Goal: Information Seeking & Learning: Find specific fact

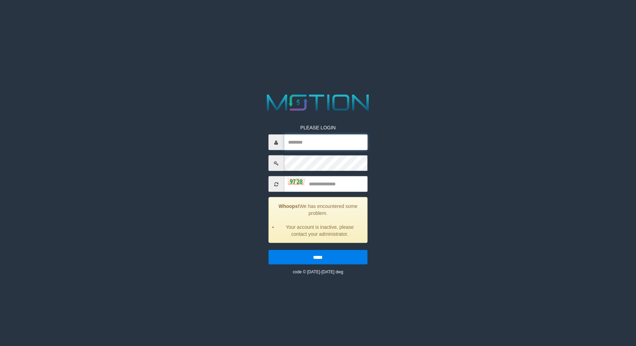
type input "*********"
click at [342, 188] on input "text" at bounding box center [325, 184] width 83 height 16
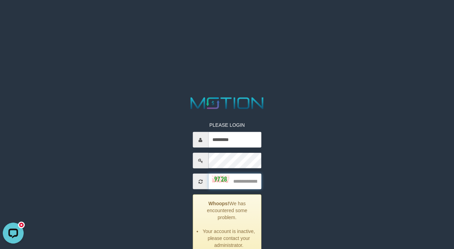
click at [242, 181] on input "text" at bounding box center [234, 182] width 53 height 16
type input "****"
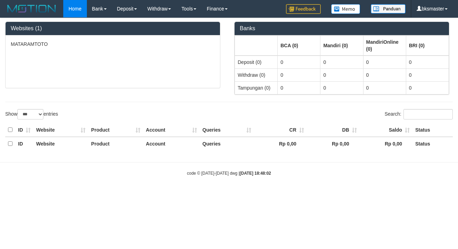
select select "***"
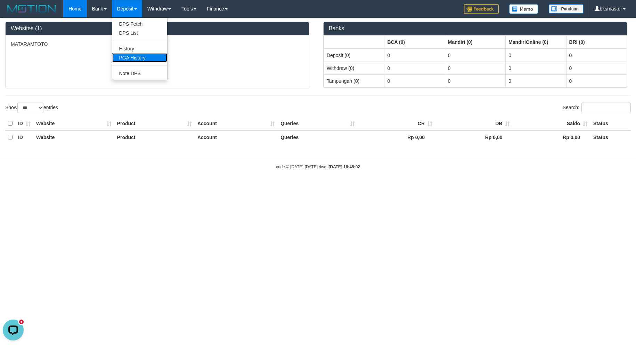
click at [140, 57] on link "PGA History" at bounding box center [139, 57] width 55 height 9
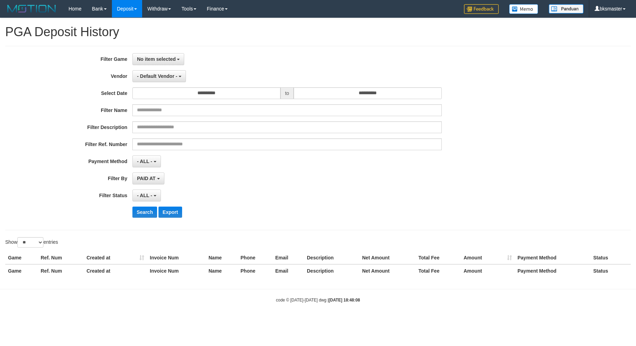
select select
select select "**"
click at [158, 64] on button "No item selected" at bounding box center [158, 59] width 52 height 12
click at [169, 93] on label "[ITOTO] MATARAMTOTO" at bounding box center [177, 95] width 88 height 10
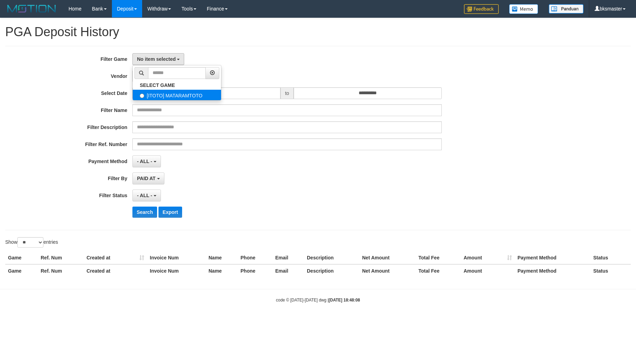
select select "****"
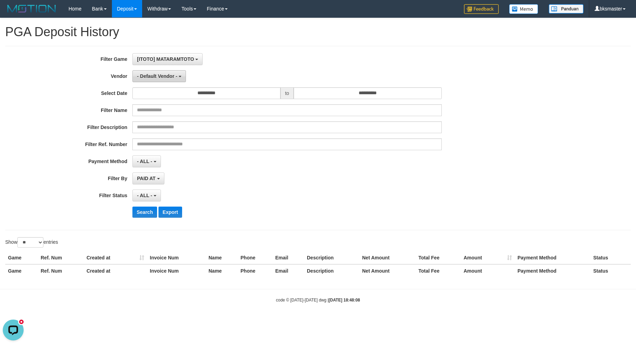
click at [170, 79] on button "- Default Vendor -" at bounding box center [159, 76] width 54 height 12
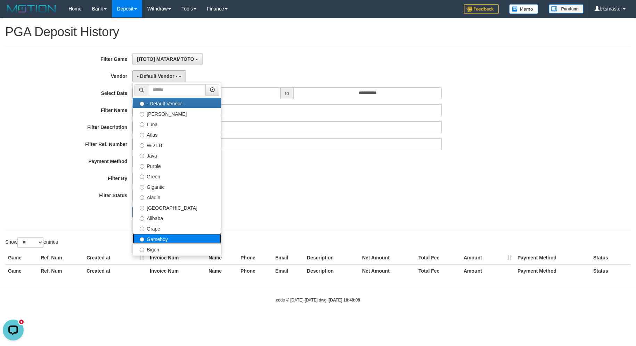
click at [172, 237] on label "Gameboy" at bounding box center [177, 238] width 88 height 10
select select "**********"
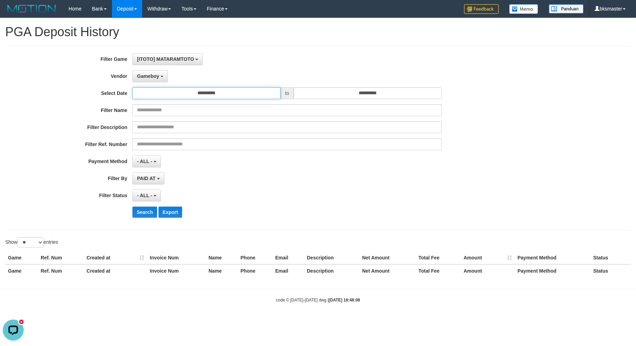
click at [192, 94] on input "**********" at bounding box center [206, 93] width 148 height 12
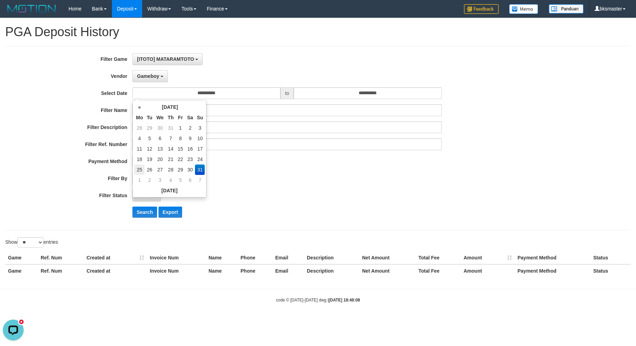
click at [138, 168] on td "25" at bounding box center [139, 169] width 10 height 10
type input "**********"
click at [345, 91] on input "**********" at bounding box center [368, 93] width 148 height 12
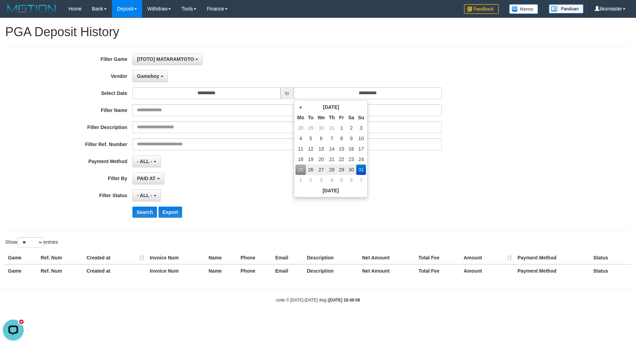
click at [299, 169] on td "25" at bounding box center [301, 169] width 10 height 10
type input "**********"
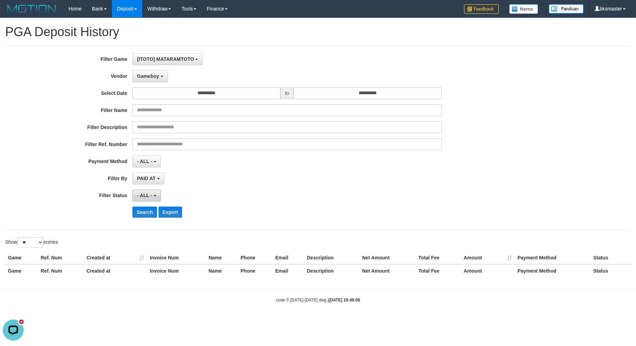
click at [150, 196] on span "- ALL -" at bounding box center [144, 196] width 15 height 6
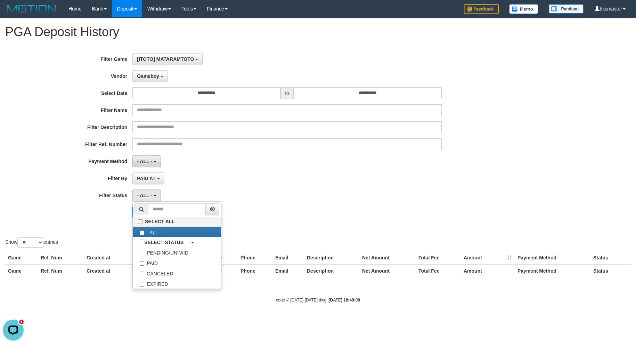
click at [147, 163] on span "- ALL -" at bounding box center [144, 162] width 15 height 6
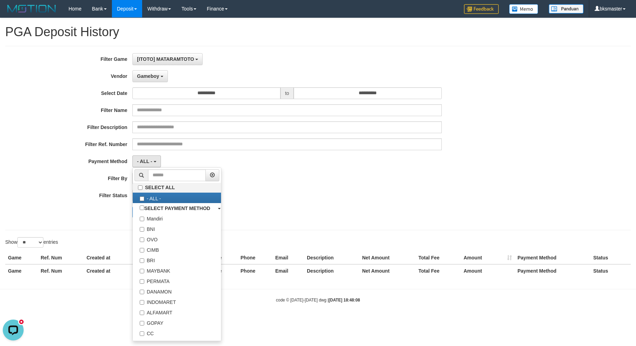
drag, startPoint x: 351, startPoint y: 197, endPoint x: 225, endPoint y: 185, distance: 126.5
click at [349, 197] on div "- ALL - SELECT ALL - ALL - SELECT STATUS PENDING/UNPAID PAID CANCELED EXPIRED" at bounding box center [286, 196] width 309 height 12
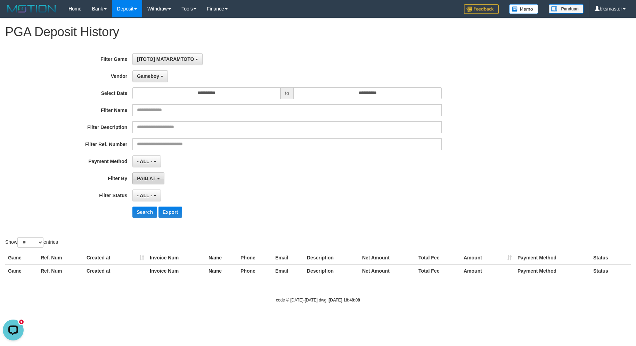
click at [160, 176] on button "PAID AT" at bounding box center [148, 178] width 32 height 12
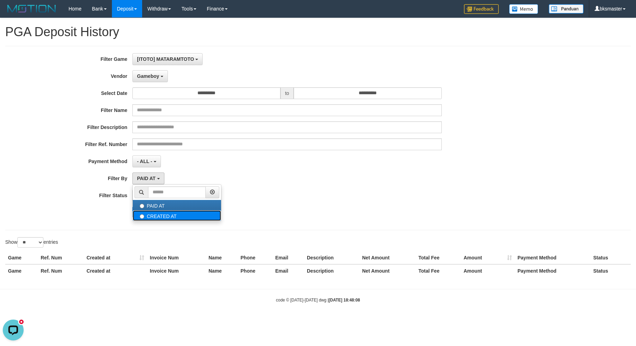
click at [164, 217] on label "CREATED AT" at bounding box center [177, 215] width 88 height 10
select select "*"
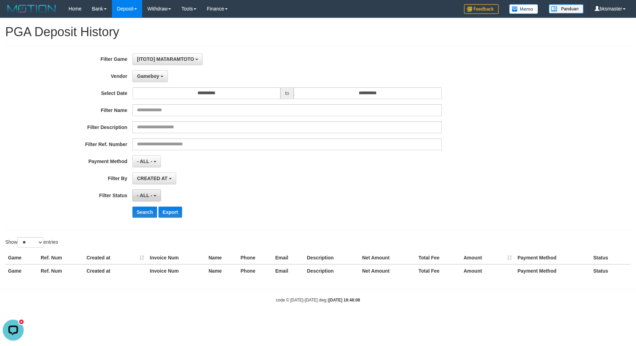
click at [147, 195] on span "- ALL -" at bounding box center [144, 196] width 15 height 6
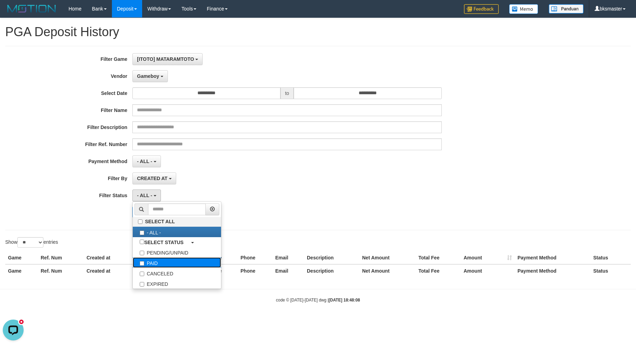
click at [162, 262] on label "PAID" at bounding box center [177, 262] width 88 height 10
select select "*"
click at [204, 177] on div "CREATED AT PAID AT CREATED AT" at bounding box center [286, 178] width 309 height 12
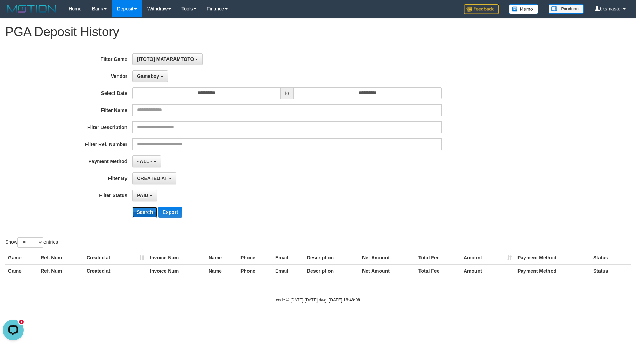
click at [143, 214] on button "Search" at bounding box center [144, 212] width 25 height 11
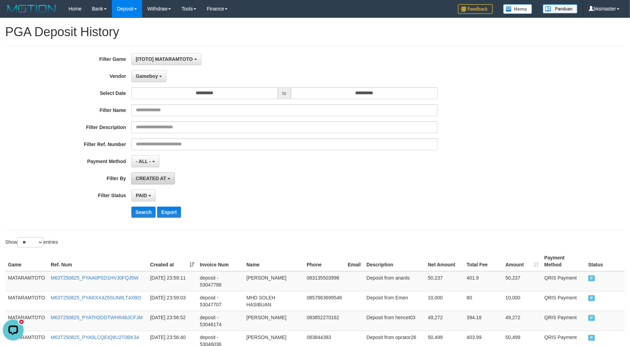
click at [154, 175] on button "CREATED AT" at bounding box center [153, 178] width 44 height 12
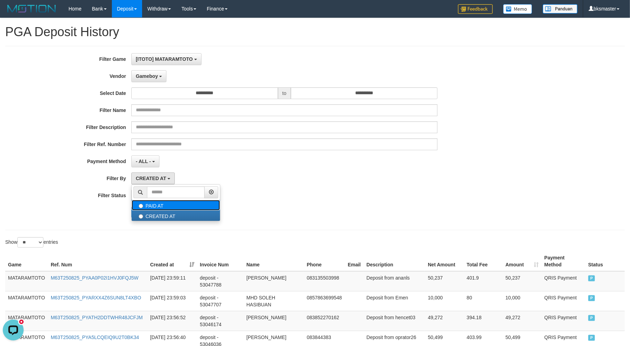
click at [162, 203] on label "PAID AT" at bounding box center [176, 205] width 88 height 10
select select "*"
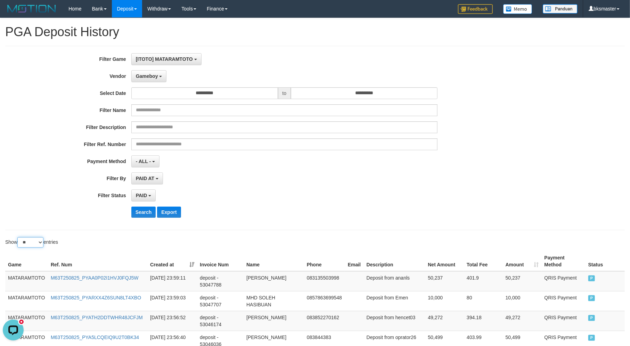
click at [35, 244] on select "** ** ** ***" at bounding box center [30, 242] width 26 height 10
select select "***"
click at [18, 238] on select "** ** ** ***" at bounding box center [30, 242] width 26 height 10
click at [357, 204] on div "**********" at bounding box center [262, 138] width 525 height 170
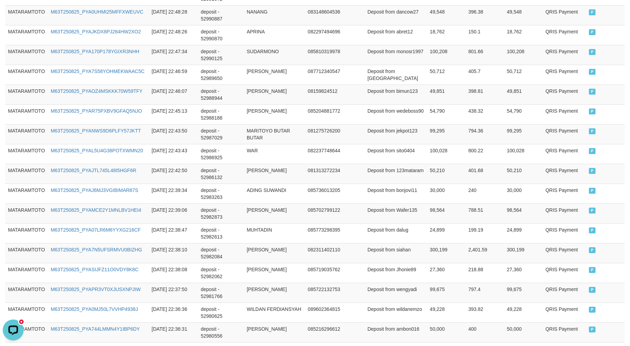
scroll to position [1985, 0]
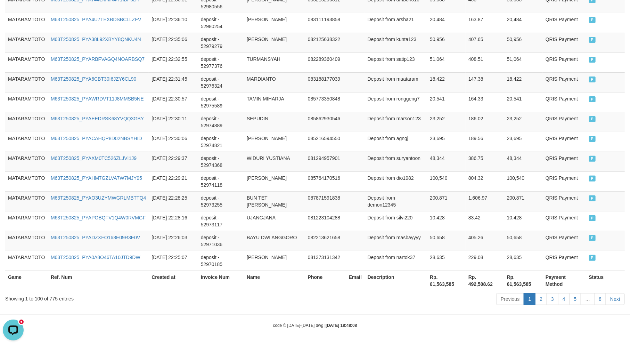
click at [457, 284] on th "Rp. 61,563,585" at bounding box center [446, 281] width 39 height 20
click at [444, 282] on th "Rp. 61,563,585" at bounding box center [446, 281] width 39 height 20
copy th "61,563,585"
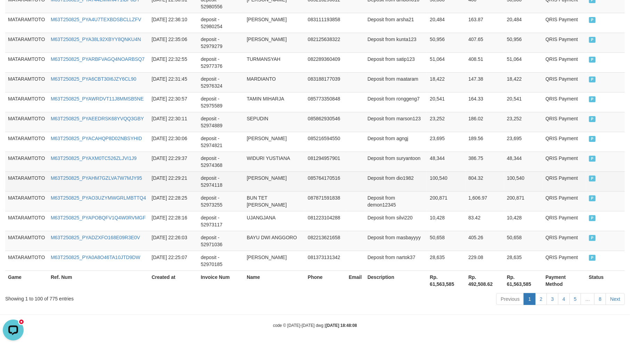
click at [443, 171] on td "100,540" at bounding box center [446, 181] width 39 height 20
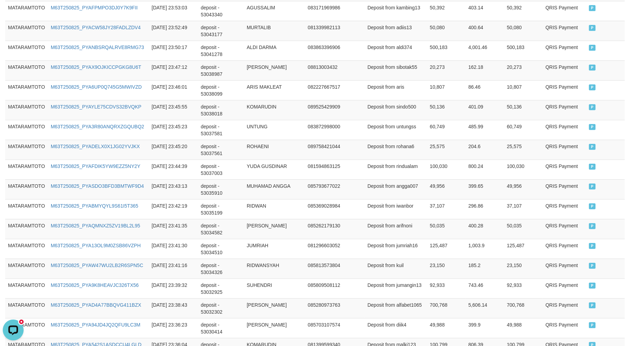
scroll to position [0, 0]
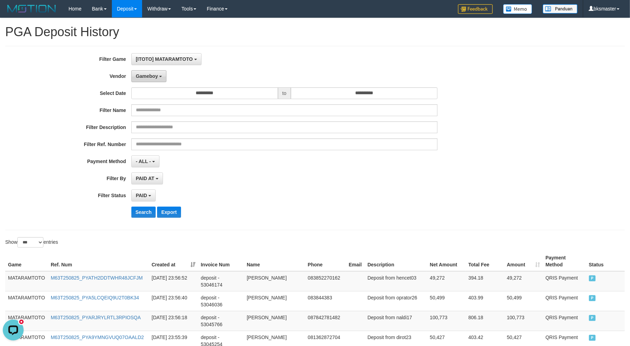
click at [152, 79] on button "Gameboy" at bounding box center [148, 76] width 35 height 12
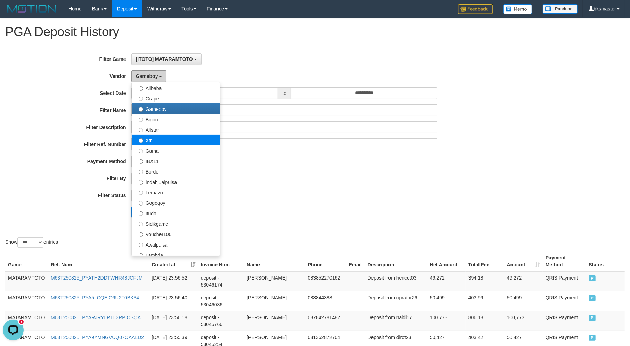
scroll to position [39, 0]
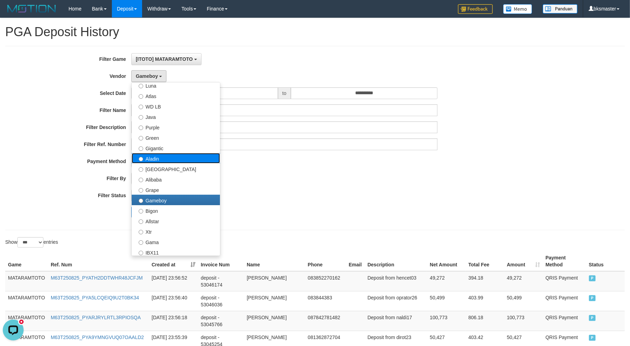
click at [168, 157] on label "Aladin" at bounding box center [176, 158] width 88 height 10
select select "**********"
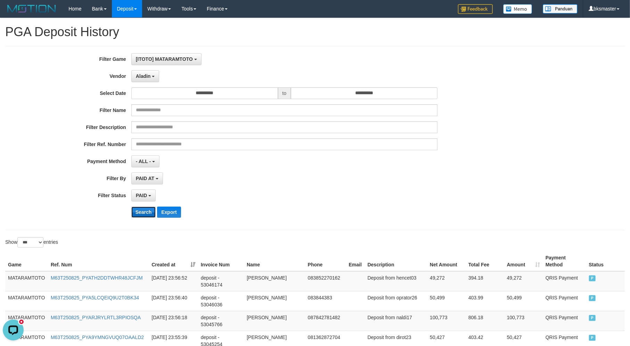
click at [146, 210] on button "Search" at bounding box center [143, 212] width 25 height 11
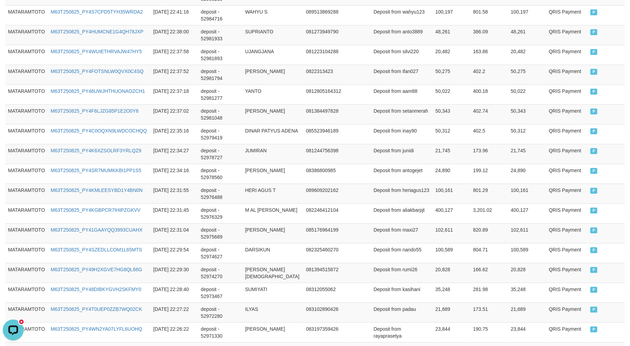
scroll to position [1985, 0]
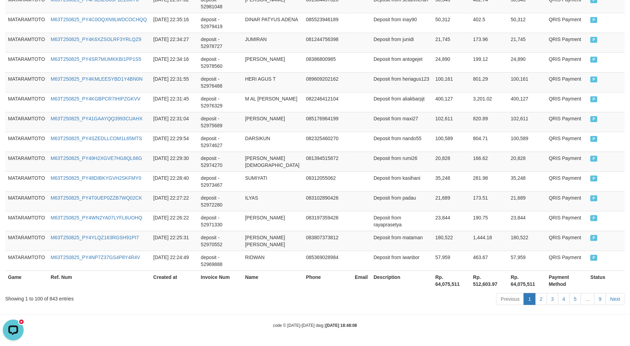
click at [443, 286] on th "Rp. 64,075,511" at bounding box center [452, 281] width 38 height 20
copy th "64,075,511"
click at [221, 162] on td "deposit - 52974270" at bounding box center [220, 162] width 44 height 20
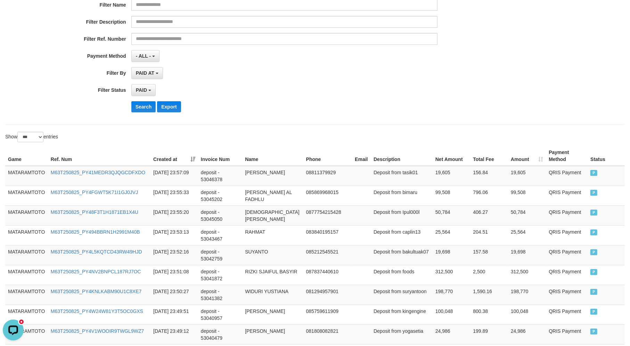
scroll to position [0, 0]
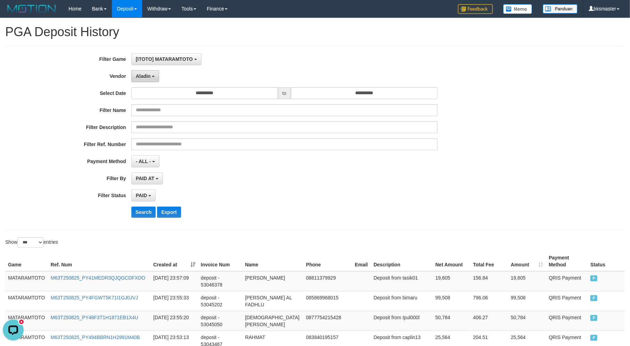
click at [135, 77] on button "Aladin" at bounding box center [145, 76] width 28 height 12
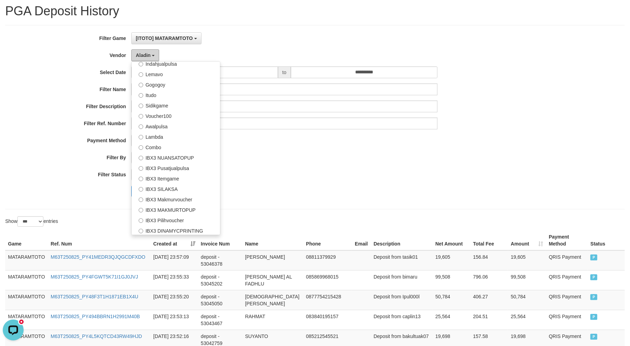
scroll to position [39, 0]
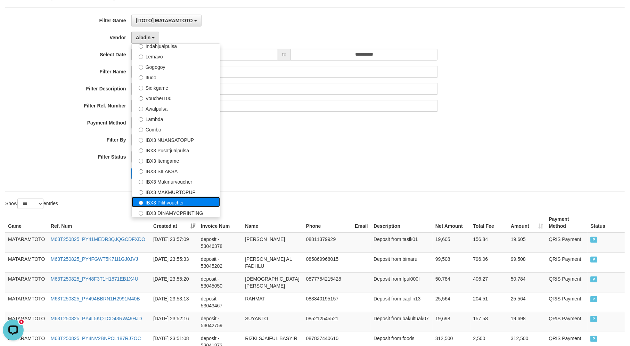
click at [177, 199] on label "IBX3 Pilihvoucher" at bounding box center [176, 202] width 88 height 10
select select "**********"
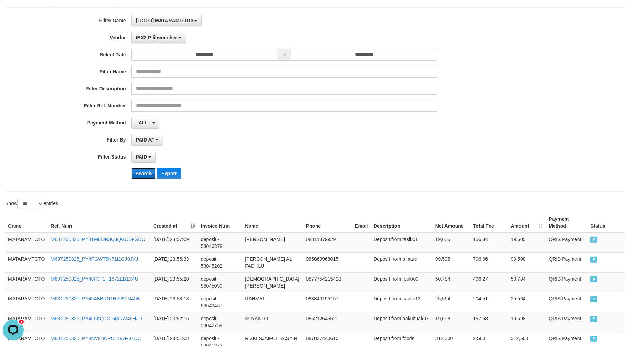
click at [140, 178] on button "Search" at bounding box center [143, 173] width 25 height 11
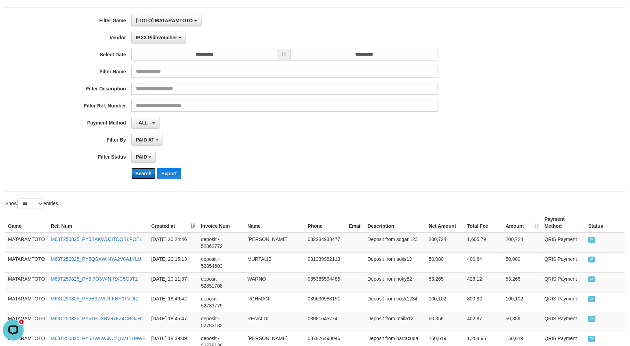
scroll to position [160, 0]
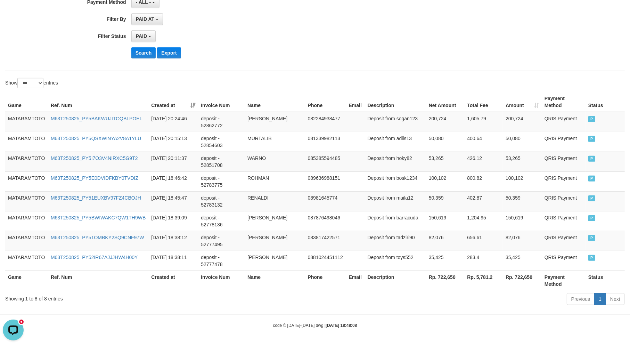
click at [443, 275] on th "Rp. 722,650" at bounding box center [445, 281] width 39 height 20
copy th "722,650"
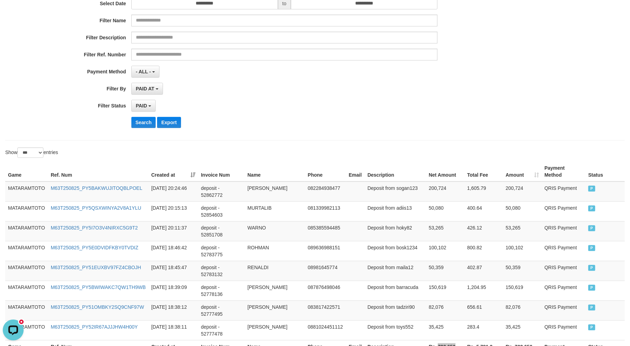
scroll to position [0, 0]
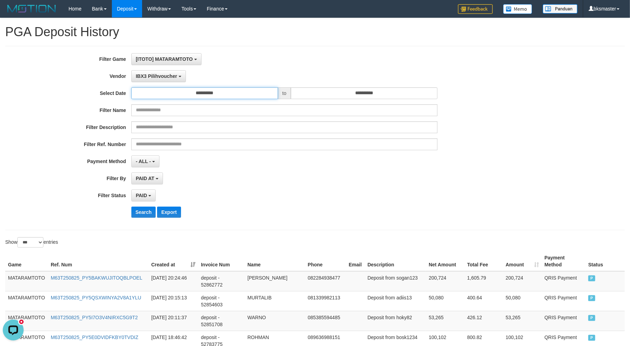
click at [192, 93] on input "**********" at bounding box center [204, 93] width 147 height 12
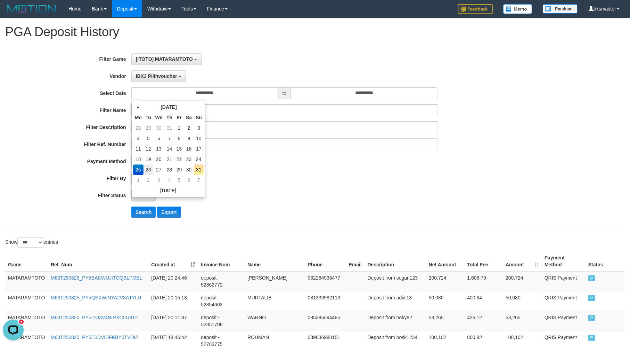
click at [150, 168] on td "26" at bounding box center [149, 169] width 10 height 10
type input "**********"
click at [325, 96] on input "**********" at bounding box center [364, 93] width 147 height 12
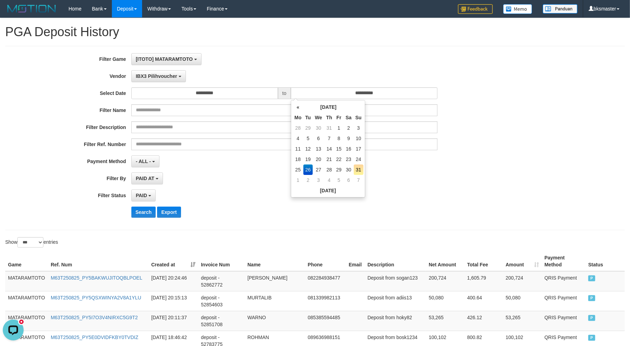
click at [311, 170] on td "26" at bounding box center [309, 169] width 10 height 10
click at [148, 77] on span "IBX3 Pilihvoucher" at bounding box center [156, 76] width 41 height 6
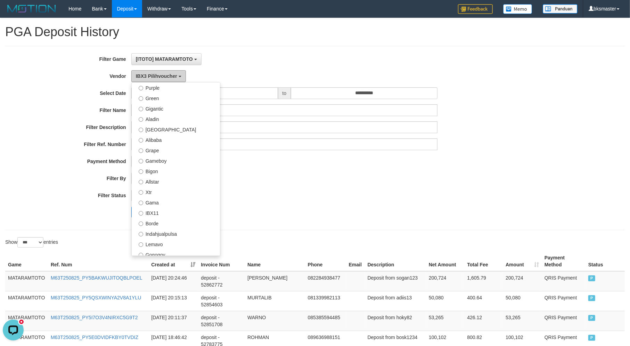
scroll to position [73, 0]
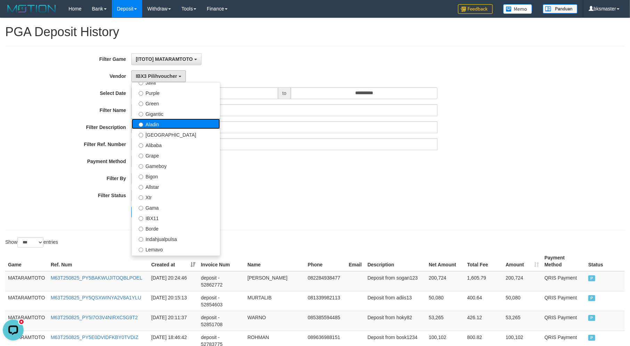
click at [171, 124] on label "Aladin" at bounding box center [176, 124] width 88 height 10
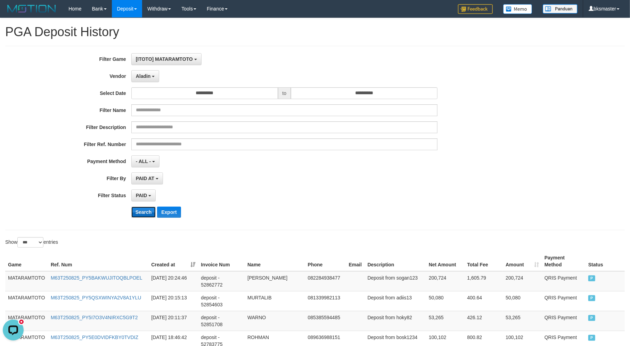
click at [150, 213] on button "Search" at bounding box center [143, 212] width 25 height 11
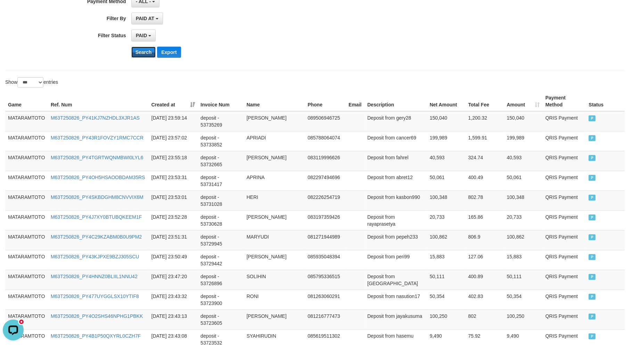
scroll to position [1985, 0]
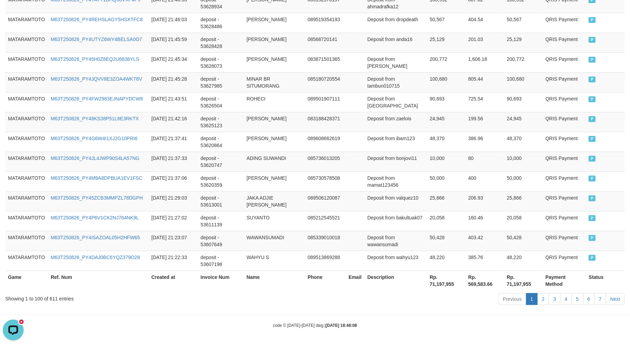
click at [442, 285] on th "Rp. 71,197,955" at bounding box center [446, 281] width 39 height 20
drag, startPoint x: 442, startPoint y: 285, endPoint x: 426, endPoint y: 285, distance: 16.0
click at [440, 285] on th "Rp. 71,197,955" at bounding box center [446, 281] width 39 height 20
copy th "71,197,955"
click at [377, 160] on td "Deposit from bonjovi11" at bounding box center [396, 162] width 62 height 20
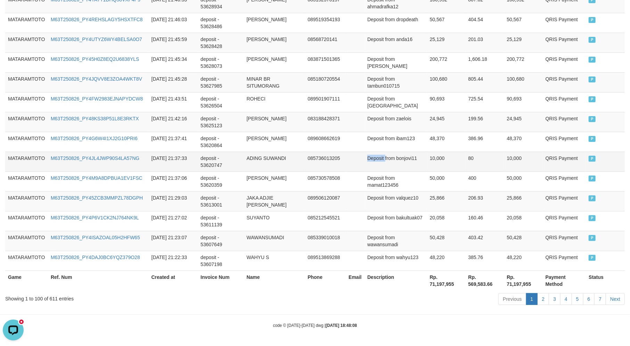
click at [377, 160] on td "Deposit from bonjovi11" at bounding box center [396, 162] width 62 height 20
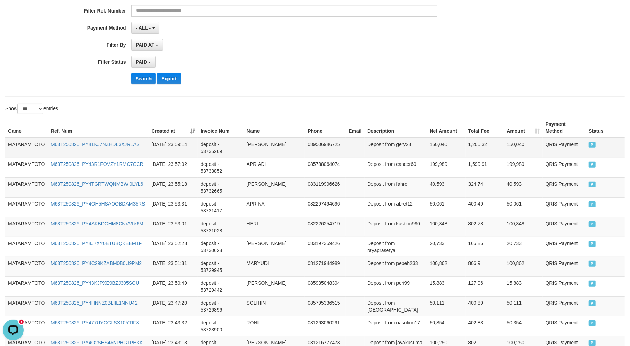
scroll to position [0, 0]
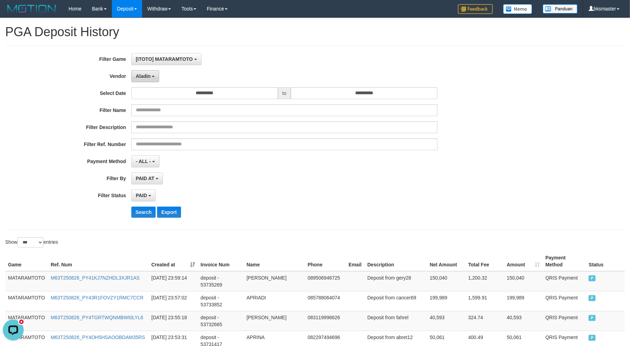
click at [150, 79] on button "Aladin" at bounding box center [145, 76] width 28 height 12
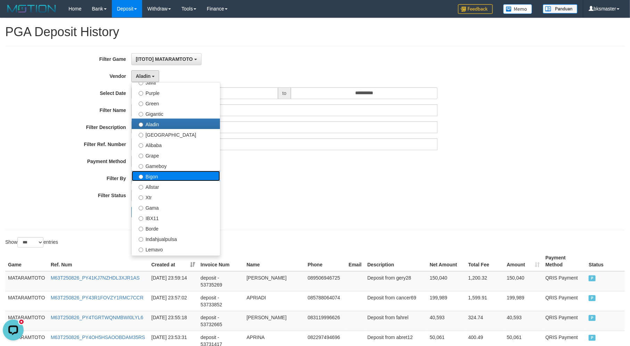
click at [178, 171] on label "Bigon" at bounding box center [176, 176] width 88 height 10
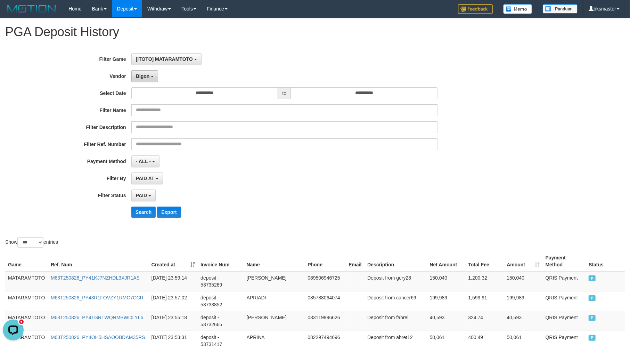
click at [145, 75] on span "Bigon" at bounding box center [143, 76] width 14 height 6
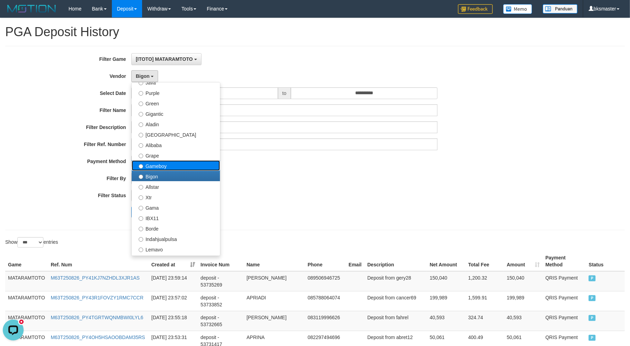
click at [171, 164] on label "Gameboy" at bounding box center [176, 165] width 88 height 10
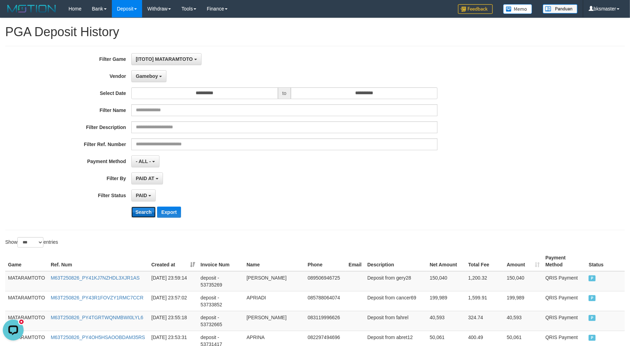
click at [143, 213] on button "Search" at bounding box center [143, 212] width 25 height 11
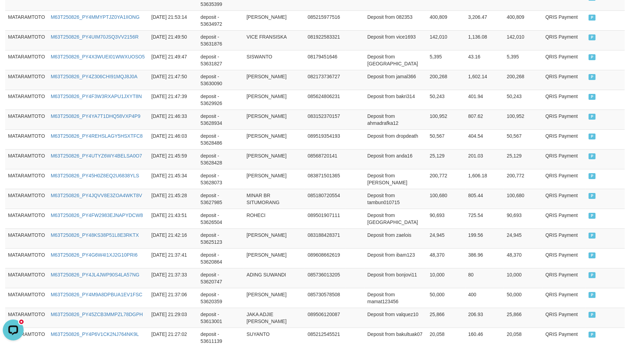
scroll to position [1985, 0]
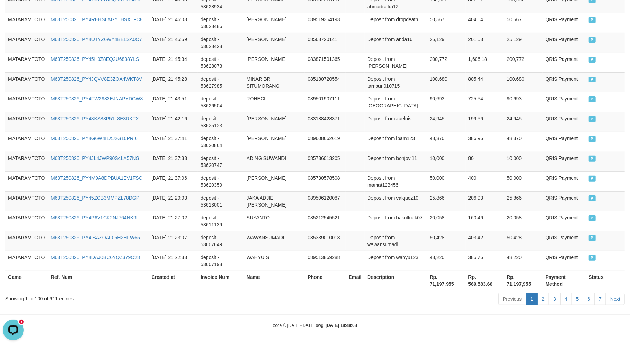
click at [441, 279] on th "Rp. 71,197,955" at bounding box center [446, 281] width 39 height 20
click at [440, 288] on th "Rp. 71,197,955" at bounding box center [446, 281] width 39 height 20
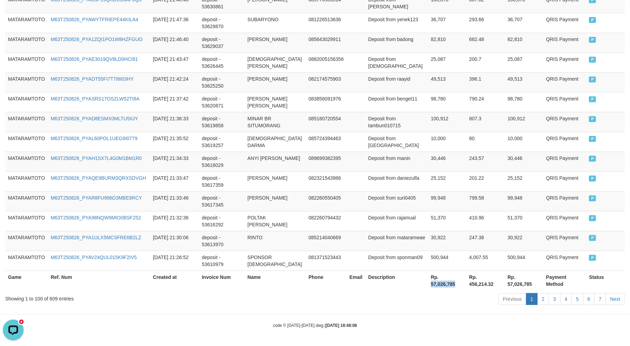
click at [440, 288] on th "Rp. 57,026,785" at bounding box center [447, 281] width 38 height 20
click at [366, 161] on td at bounding box center [356, 162] width 19 height 20
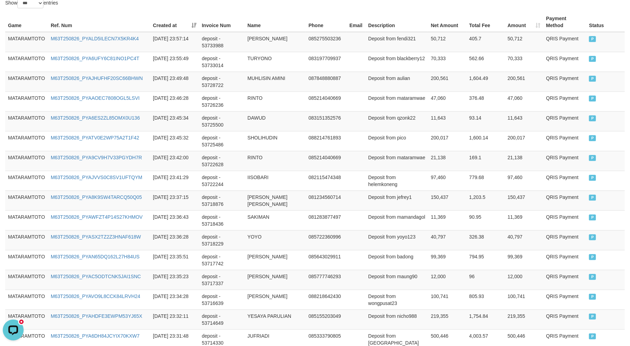
scroll to position [0, 0]
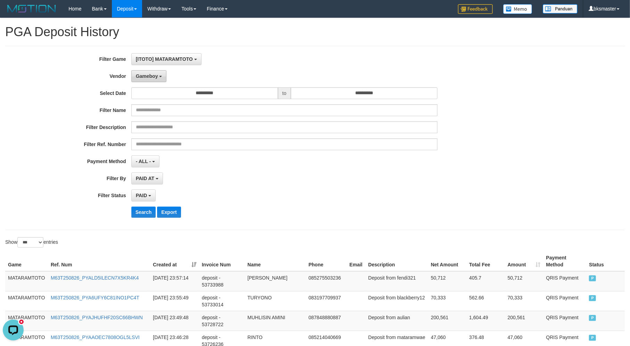
click at [144, 71] on button "Gameboy" at bounding box center [148, 76] width 35 height 12
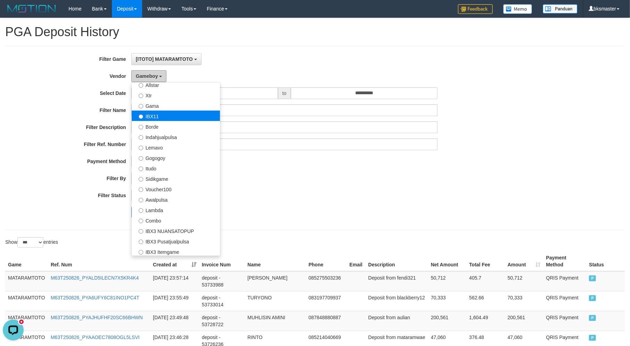
scroll to position [227, 0]
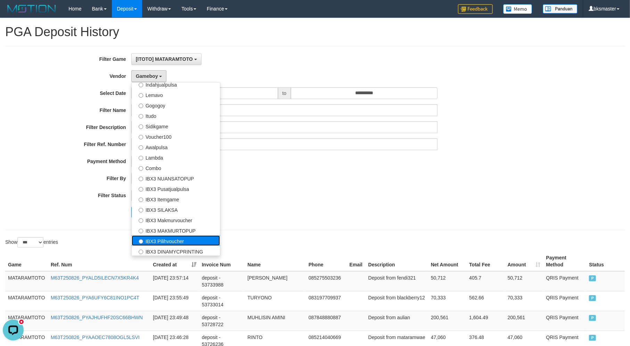
click at [184, 239] on label "IBX3 Pilihvoucher" at bounding box center [176, 240] width 88 height 10
select select "**********"
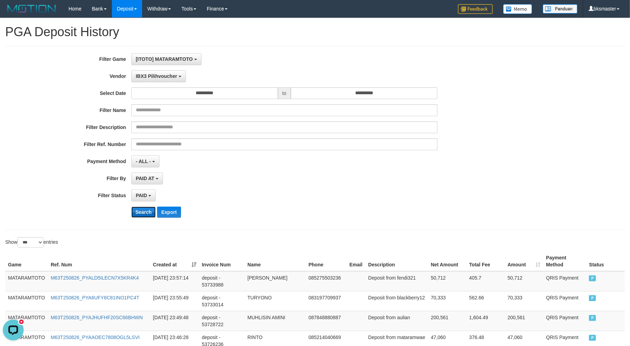
click at [137, 216] on button "Search" at bounding box center [143, 212] width 25 height 11
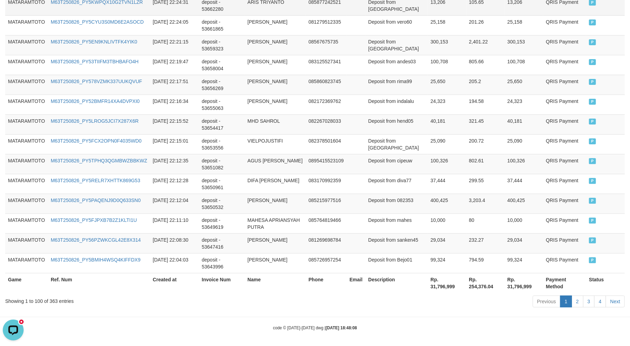
scroll to position [1985, 0]
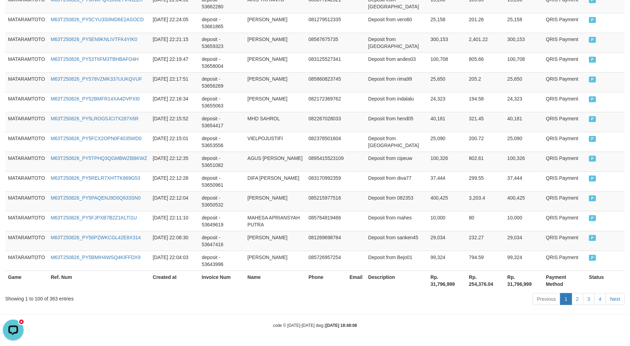
click at [447, 288] on th "Rp. 31,796,999" at bounding box center [447, 281] width 39 height 20
click at [447, 287] on th "Rp. 31,796,999" at bounding box center [447, 281] width 39 height 20
copy th "31,796,999"
click at [286, 193] on td "HERMAN" at bounding box center [275, 201] width 61 height 20
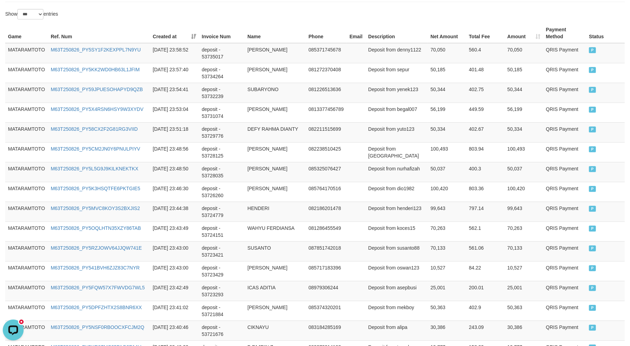
scroll to position [0, 0]
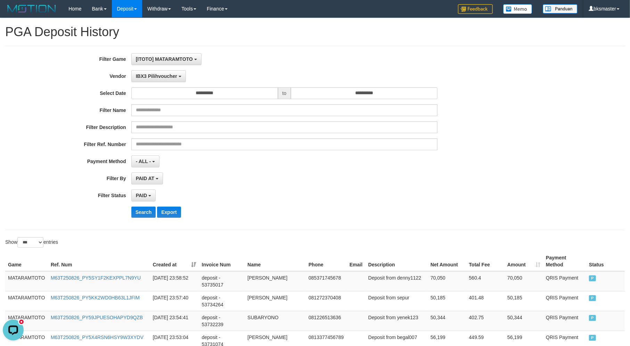
click at [261, 172] on div "**********" at bounding box center [262, 138] width 525 height 170
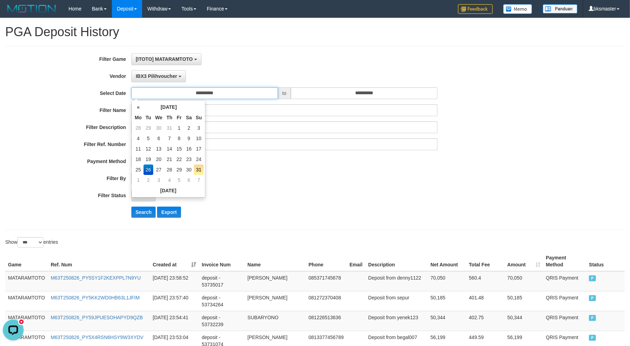
click at [206, 91] on input "**********" at bounding box center [204, 93] width 147 height 12
click at [153, 169] on td "27" at bounding box center [158, 169] width 11 height 10
type input "**********"
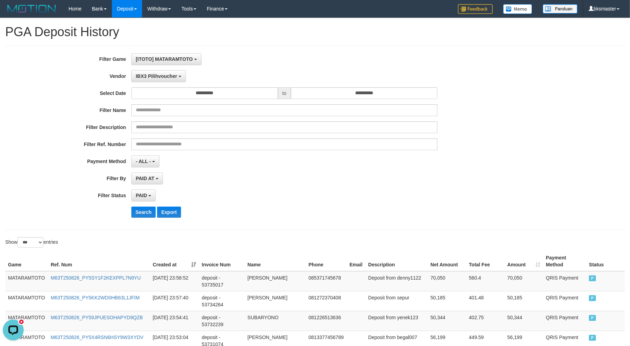
click at [354, 86] on div "**********" at bounding box center [262, 138] width 525 height 170
click at [162, 75] on span "IBX3 Pilihvoucher" at bounding box center [156, 76] width 41 height 6
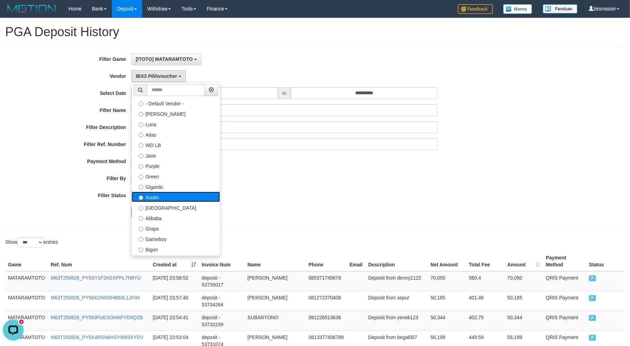
click at [175, 199] on label "Aladin" at bounding box center [176, 197] width 88 height 10
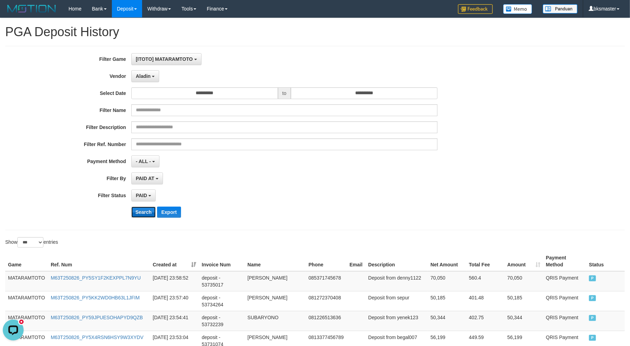
click at [139, 214] on button "Search" at bounding box center [143, 212] width 25 height 11
click at [134, 210] on button "Search" at bounding box center [143, 212] width 25 height 11
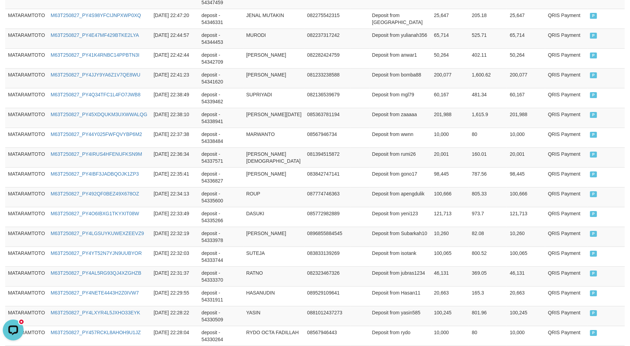
scroll to position [1985, 0]
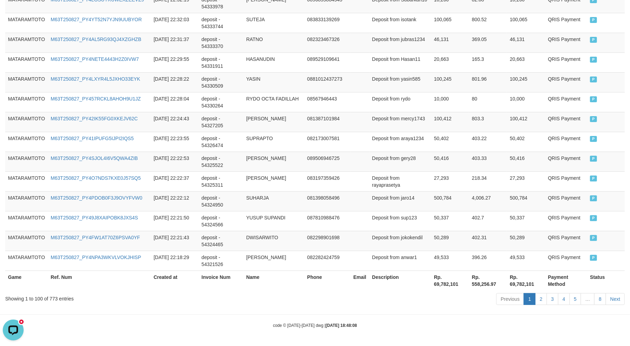
click at [446, 285] on th "Rp. 69,782,101" at bounding box center [451, 281] width 38 height 20
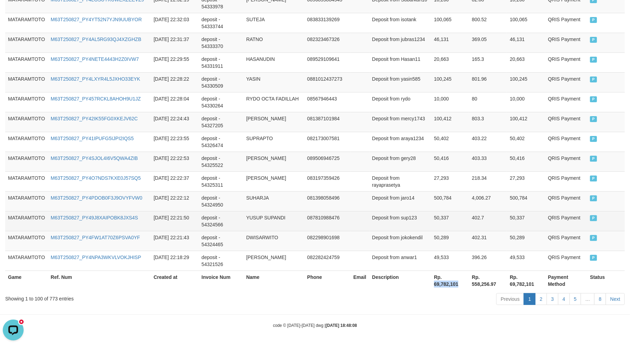
copy th "69,782,101"
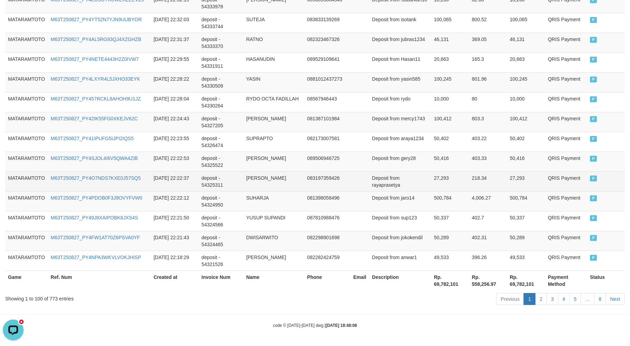
click at [270, 178] on td "BUDI PRASETIYO" at bounding box center [274, 181] width 61 height 20
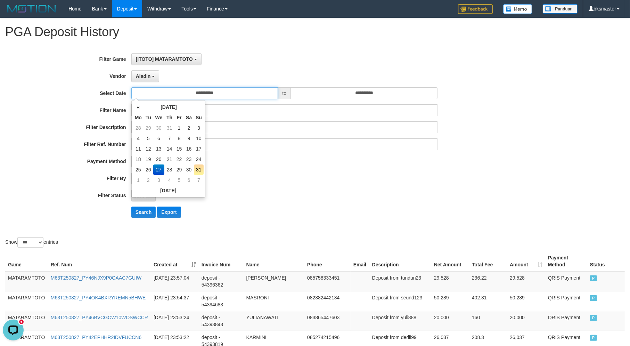
click at [190, 88] on input "**********" at bounding box center [204, 93] width 147 height 12
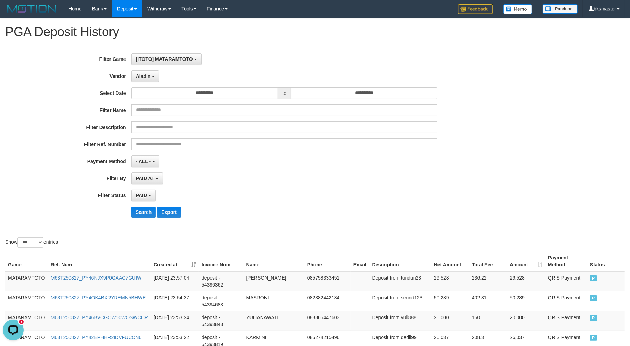
drag, startPoint x: 264, startPoint y: 61, endPoint x: 114, endPoint y: 84, distance: 152.3
click at [264, 61] on div "[ITOTO] MATARAMTOTO SELECT GAME [ITOTO] MATARAMTOTO" at bounding box center [284, 59] width 306 height 12
click at [136, 75] on span "Aladin" at bounding box center [143, 76] width 15 height 6
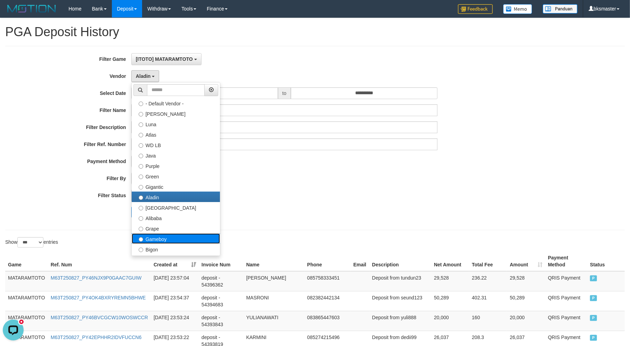
click at [169, 239] on label "Gameboy" at bounding box center [176, 238] width 88 height 10
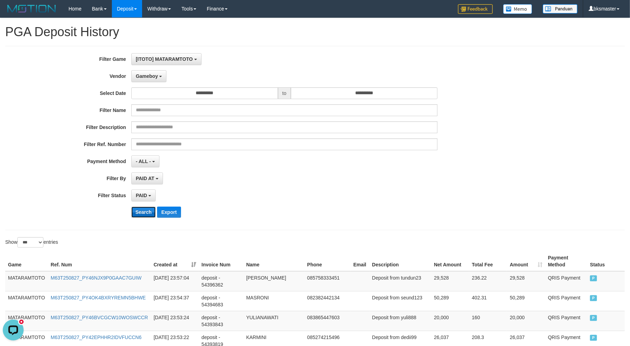
click at [148, 213] on button "Search" at bounding box center [143, 212] width 25 height 11
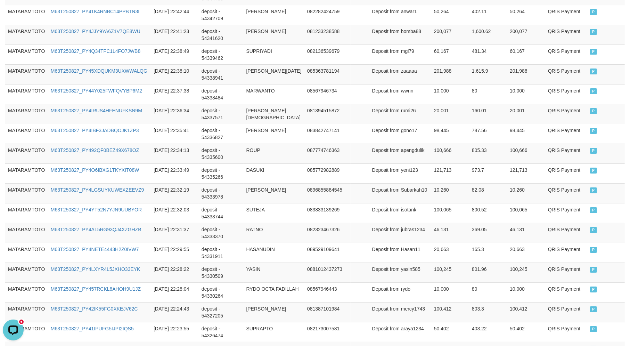
scroll to position [1985, 0]
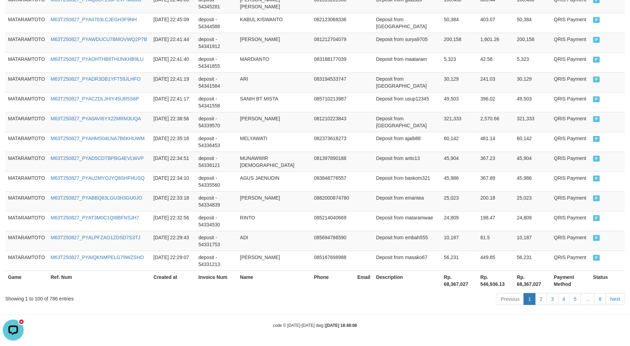
click at [444, 284] on th "Rp. 68,367,027" at bounding box center [460, 281] width 37 height 20
copy th "68,367,027"
click at [225, 152] on td "deposit - 54336121" at bounding box center [217, 162] width 42 height 20
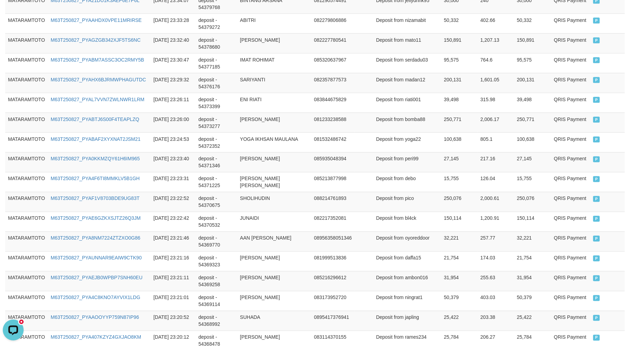
scroll to position [0, 0]
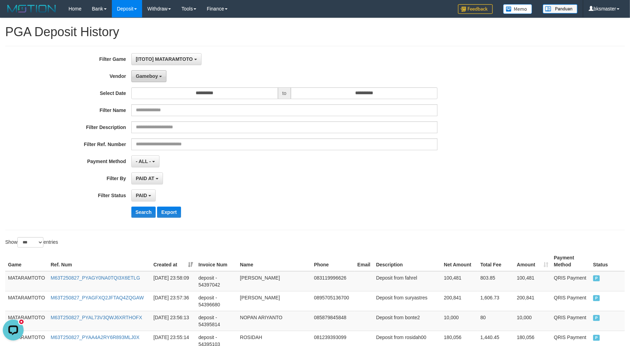
click at [150, 73] on span "Gameboy" at bounding box center [147, 76] width 22 height 6
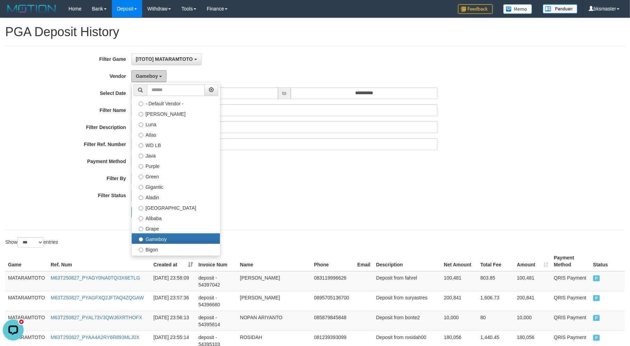
scroll to position [227, 0]
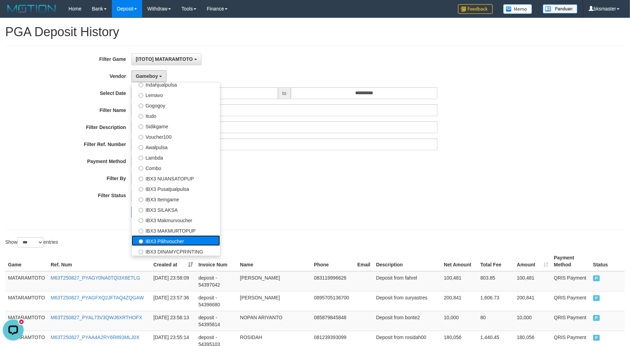
click at [172, 238] on label "IBX3 Pilihvoucher" at bounding box center [176, 240] width 88 height 10
select select "**********"
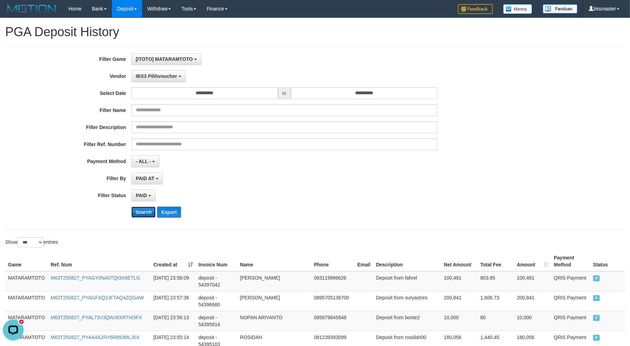
click at [142, 213] on button "Search" at bounding box center [143, 212] width 25 height 11
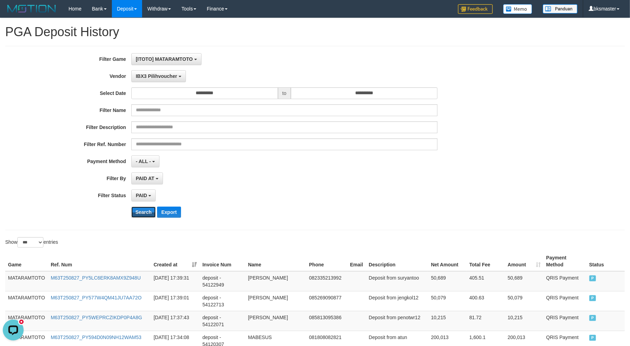
scroll to position [1985, 0]
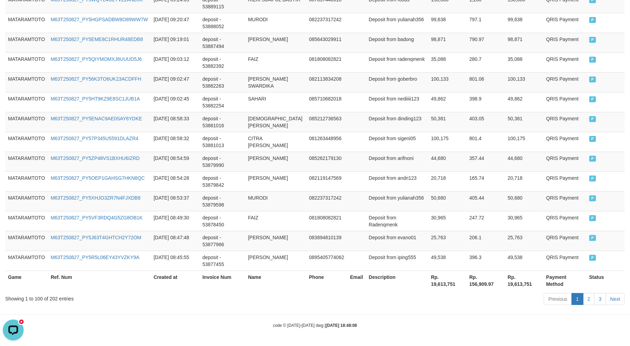
click at [447, 280] on th "Rp. 19,613,751" at bounding box center [447, 281] width 38 height 20
copy th "19,613,751"
click at [396, 127] on td "Deposit from dinding123" at bounding box center [397, 122] width 62 height 20
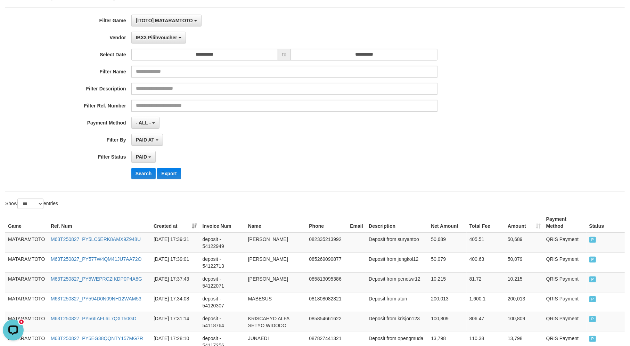
scroll to position [0, 0]
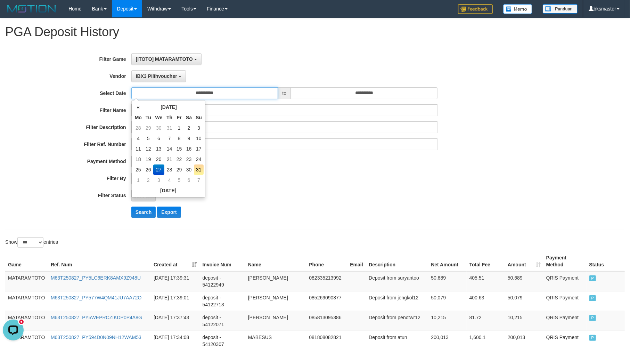
click at [204, 93] on input "**********" at bounding box center [204, 93] width 147 height 12
click at [168, 167] on td "28" at bounding box center [169, 169] width 10 height 10
type input "**********"
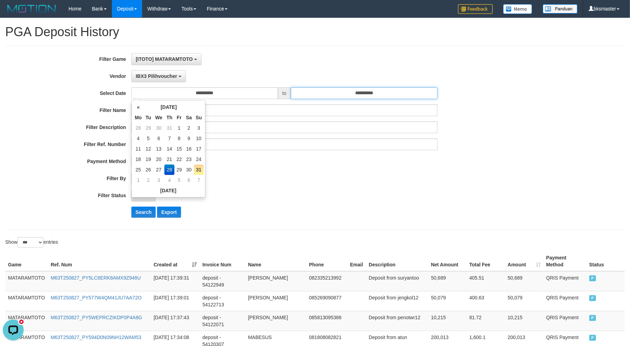
click at [375, 90] on input "**********" at bounding box center [364, 93] width 147 height 12
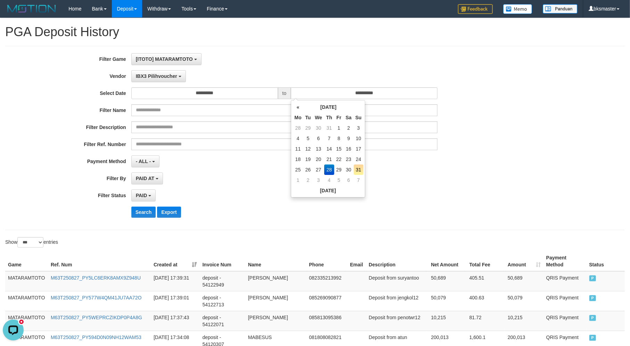
click at [131, 213] on div "Search Export" at bounding box center [262, 212] width 525 height 11
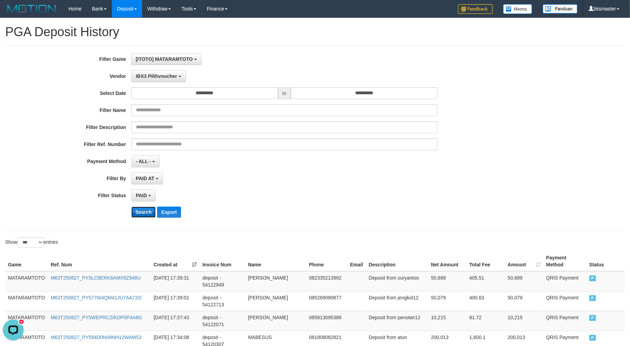
click at [137, 210] on button "Search" at bounding box center [143, 212] width 25 height 11
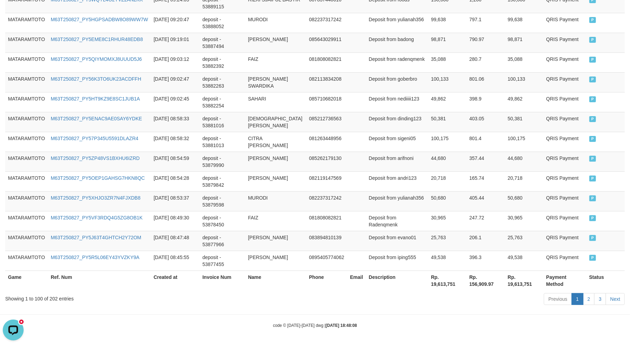
click at [434, 283] on th "Rp. 19,613,751" at bounding box center [447, 281] width 38 height 20
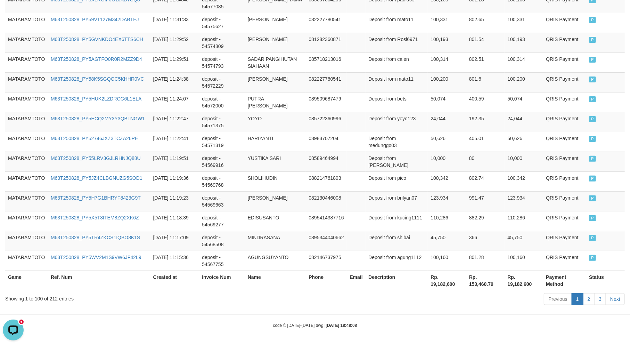
click at [434, 283] on th "Rp. 19,182,600" at bounding box center [447, 281] width 38 height 20
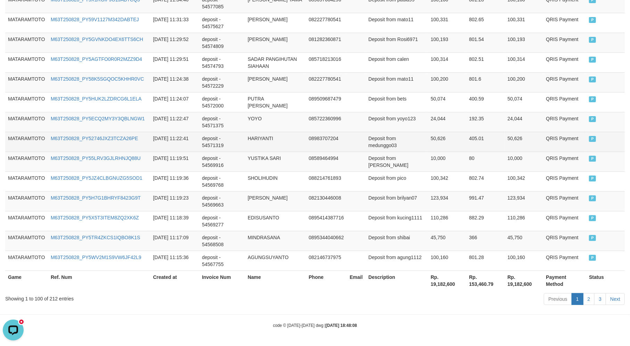
click at [311, 137] on td "08983707204" at bounding box center [326, 142] width 41 height 20
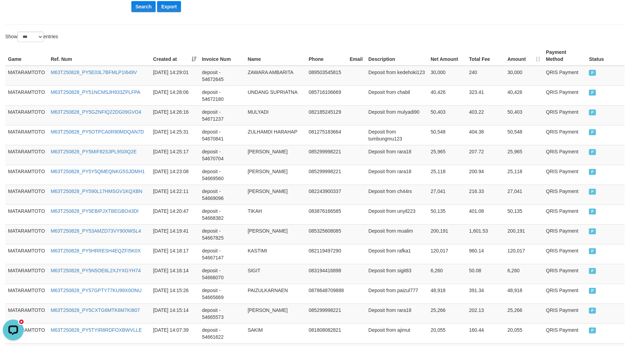
scroll to position [0, 0]
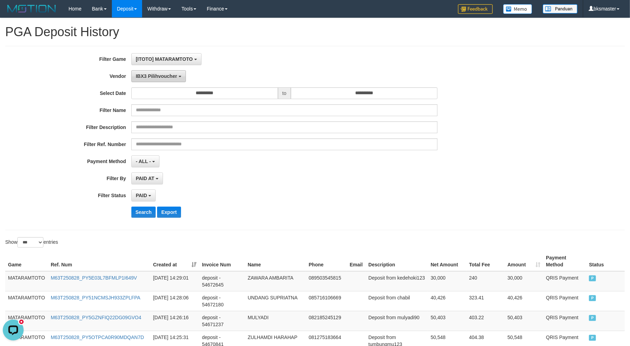
click at [147, 77] on span "IBX3 Pilihvoucher" at bounding box center [156, 76] width 41 height 6
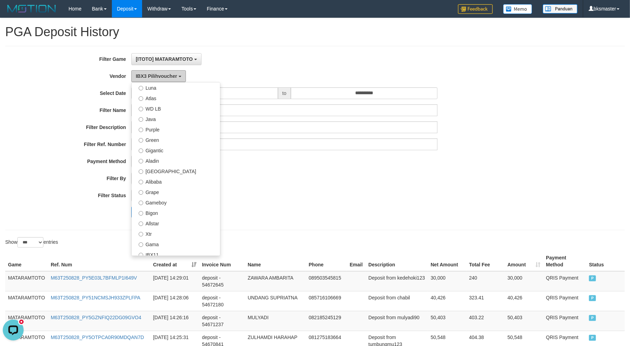
scroll to position [34, 0]
click at [169, 203] on label "Gameboy" at bounding box center [176, 204] width 88 height 10
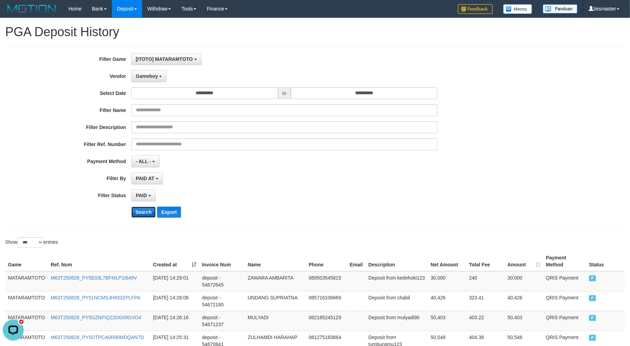
click at [142, 211] on button "Search" at bounding box center [143, 212] width 25 height 11
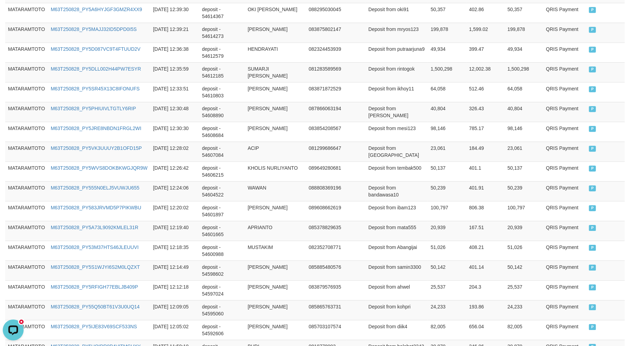
scroll to position [1985, 0]
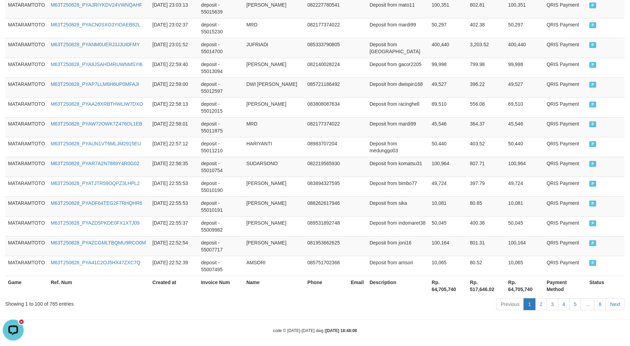
click at [434, 286] on th "Rp. 64,705,740" at bounding box center [448, 286] width 38 height 20
copy th "64,705,740"
click at [299, 170] on td "SUDARSONO" at bounding box center [274, 167] width 61 height 20
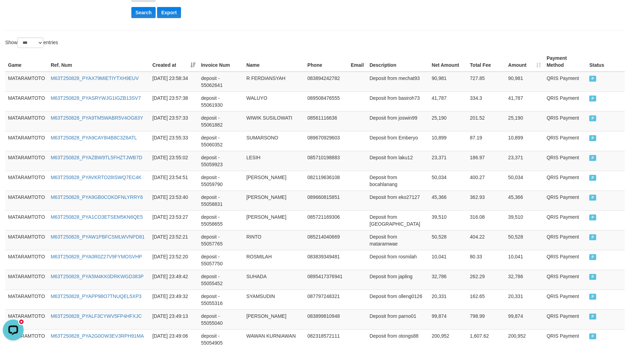
scroll to position [0, 0]
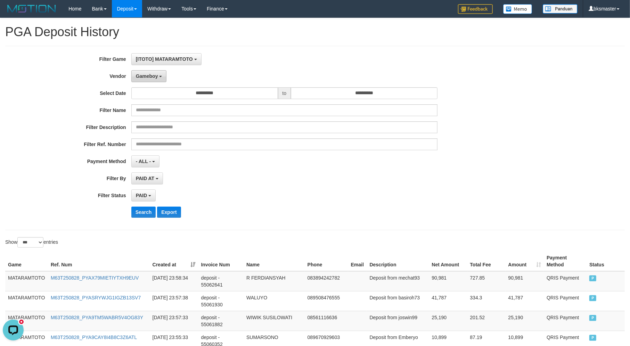
click at [158, 79] on button "Gameboy" at bounding box center [148, 76] width 35 height 12
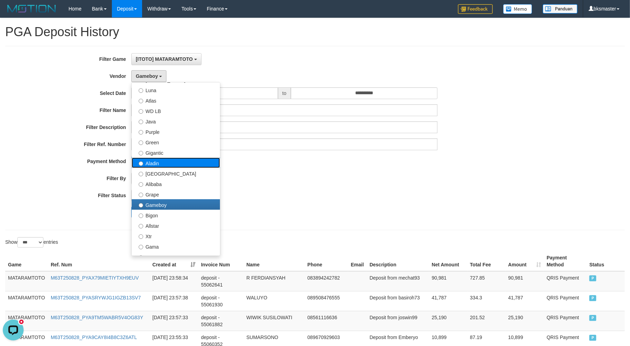
click at [165, 163] on label "Aladin" at bounding box center [176, 163] width 88 height 10
select select "**********"
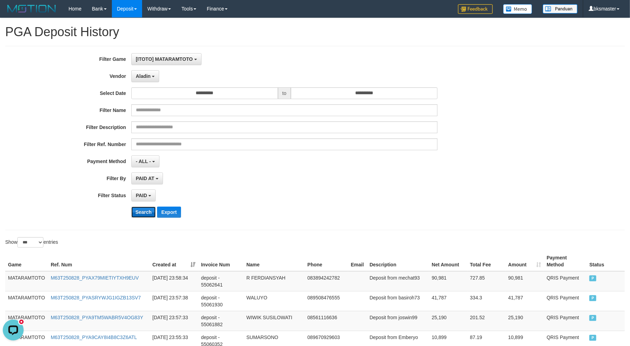
click at [140, 210] on button "Search" at bounding box center [143, 212] width 25 height 11
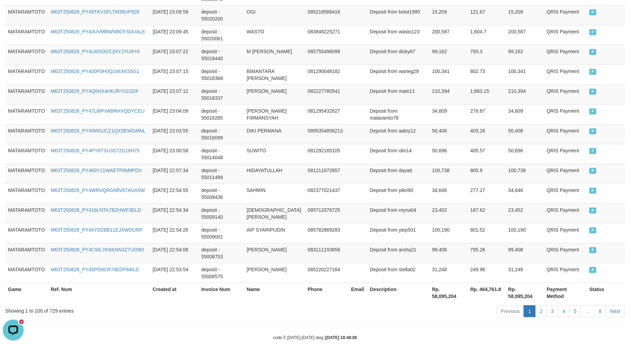
click at [444, 288] on th "Rp. 58,095,204" at bounding box center [448, 293] width 38 height 20
copy th "58,095,204"
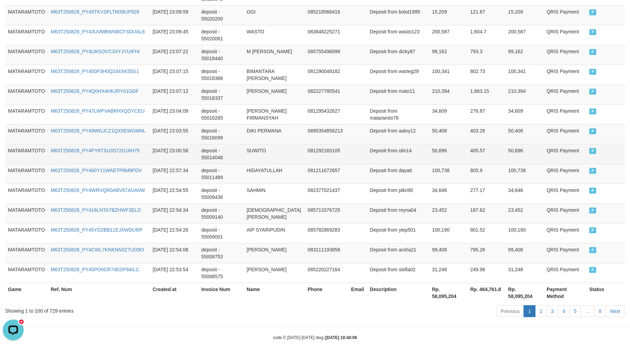
click at [357, 144] on td at bounding box center [358, 154] width 19 height 20
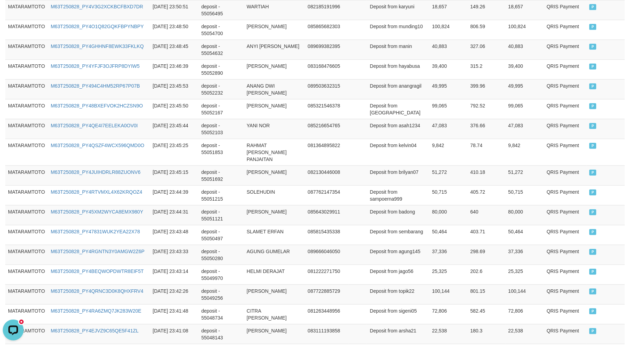
scroll to position [0, 0]
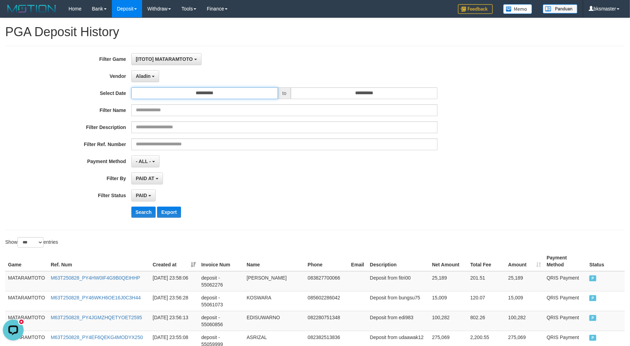
click at [212, 93] on input "**********" at bounding box center [204, 93] width 147 height 12
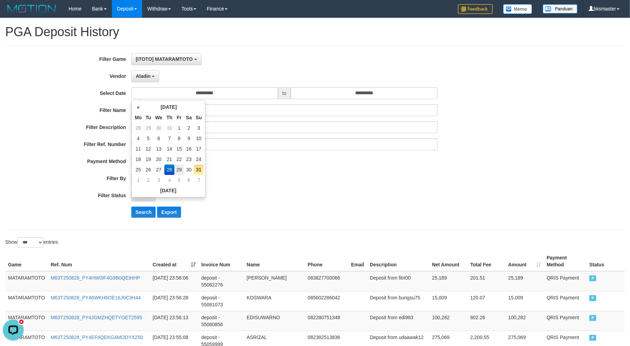
drag, startPoint x: 173, startPoint y: 167, endPoint x: 178, endPoint y: 167, distance: 5.2
click at [178, 167] on tr "25 26 27 28 29 30 31" at bounding box center [168, 169] width 71 height 10
click at [178, 167] on td "29" at bounding box center [179, 169] width 9 height 10
type input "**********"
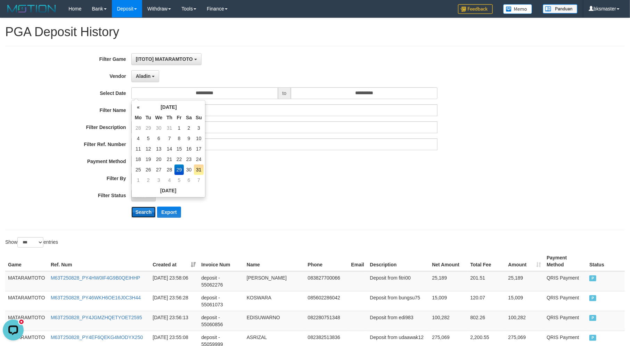
click at [142, 214] on button "Search" at bounding box center [143, 212] width 25 height 11
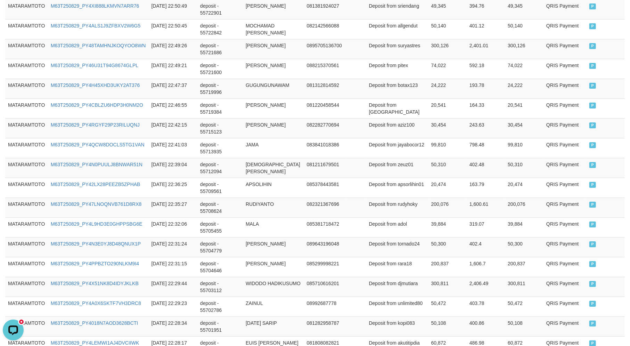
scroll to position [1985, 0]
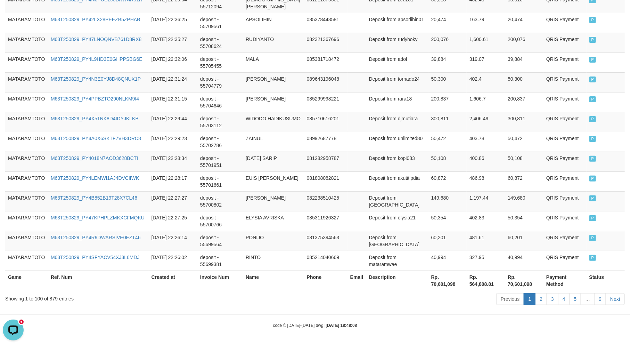
click at [444, 285] on th "Rp. 70,601,098" at bounding box center [448, 281] width 38 height 20
click at [381, 193] on td "Deposit from antoniuszega" at bounding box center [398, 201] width 62 height 20
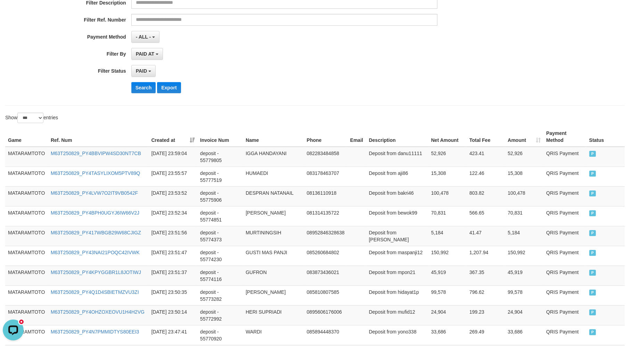
scroll to position [0, 0]
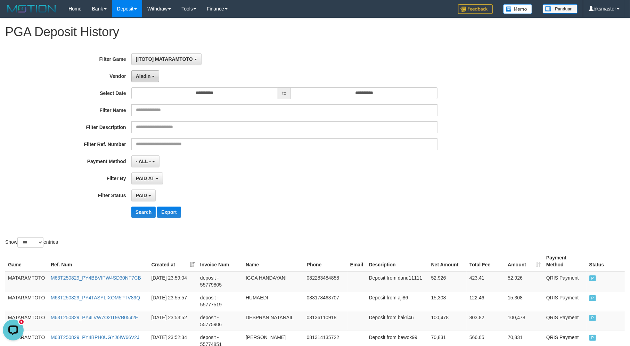
click at [149, 75] on span "Aladin" at bounding box center [143, 76] width 15 height 6
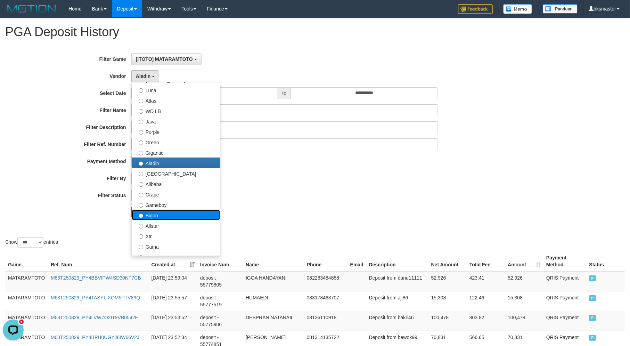
click at [171, 210] on label "Bigon" at bounding box center [176, 215] width 88 height 10
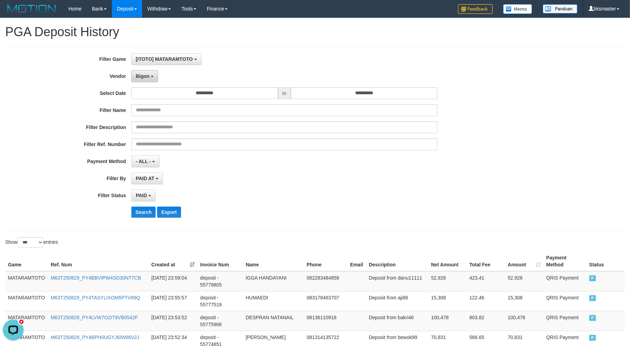
click at [143, 72] on button "Bigon" at bounding box center [144, 76] width 27 height 12
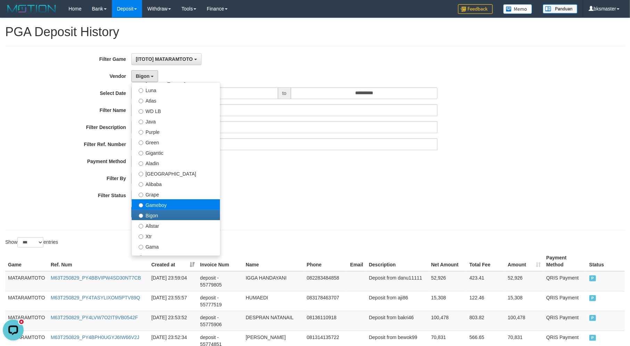
drag, startPoint x: 176, startPoint y: 209, endPoint x: 176, endPoint y: 202, distance: 7.3
click at [176, 202] on ul "- Default Vendor - Lucy Luna Atlas WD LB Java Purple Green Gigantic Aladin Duba…" at bounding box center [175, 169] width 89 height 174
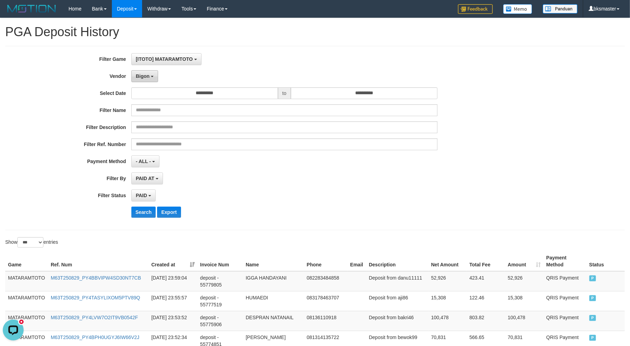
click at [150, 73] on span "Bigon" at bounding box center [143, 76] width 14 height 6
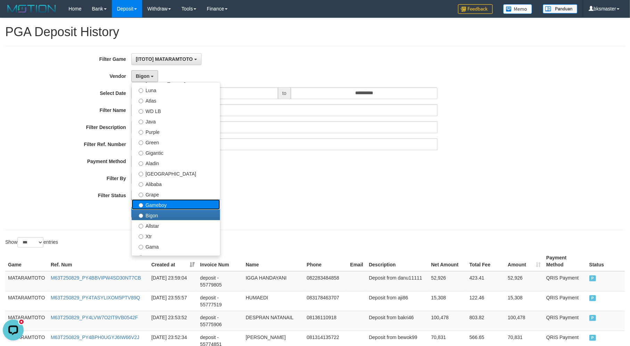
click at [169, 201] on label "Gameboy" at bounding box center [176, 204] width 88 height 10
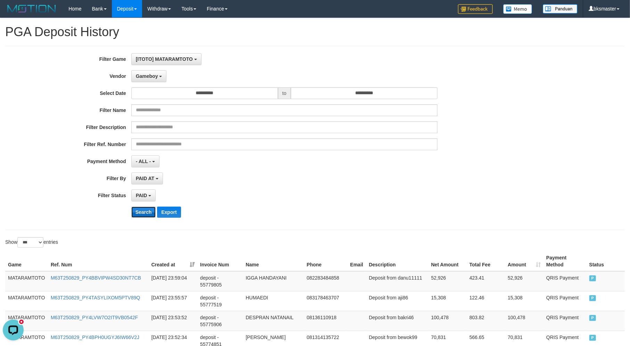
click at [140, 214] on button "Search" at bounding box center [143, 212] width 25 height 11
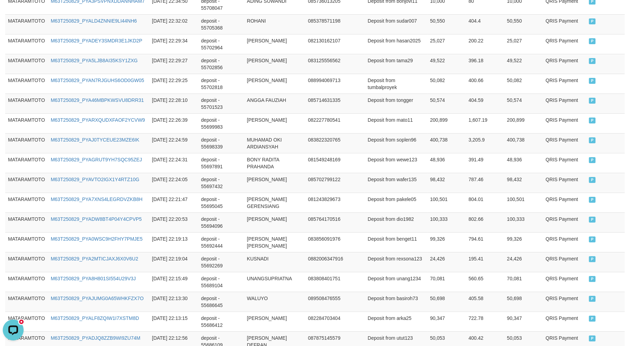
scroll to position [1985, 0]
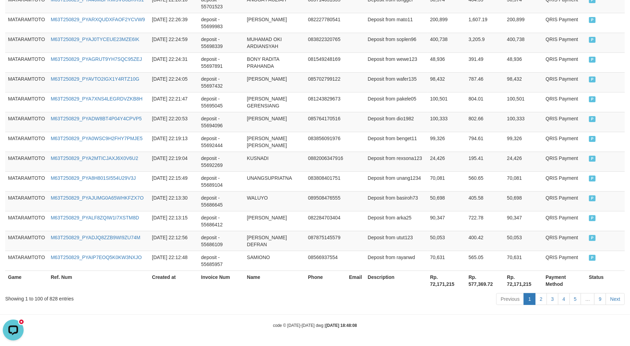
click at [437, 285] on th "Rp. 72,171,215" at bounding box center [447, 281] width 39 height 20
click at [281, 171] on td "KUSNADI" at bounding box center [274, 162] width 61 height 20
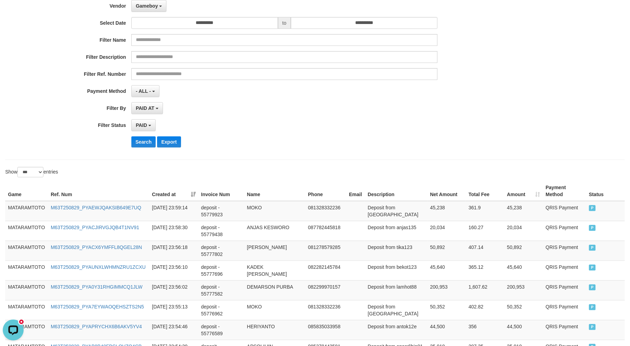
scroll to position [0, 0]
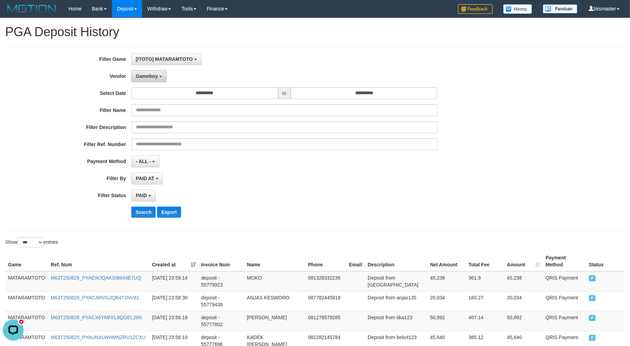
click at [137, 80] on button "Gameboy" at bounding box center [148, 76] width 35 height 12
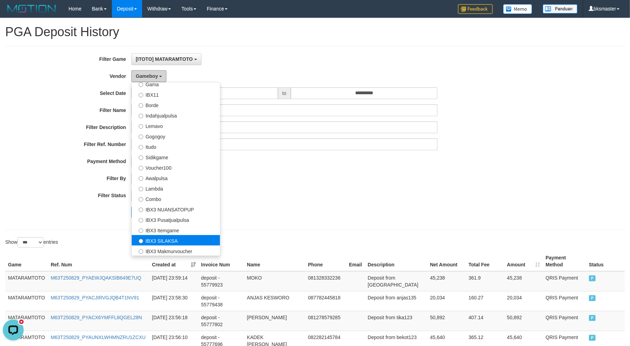
scroll to position [227, 0]
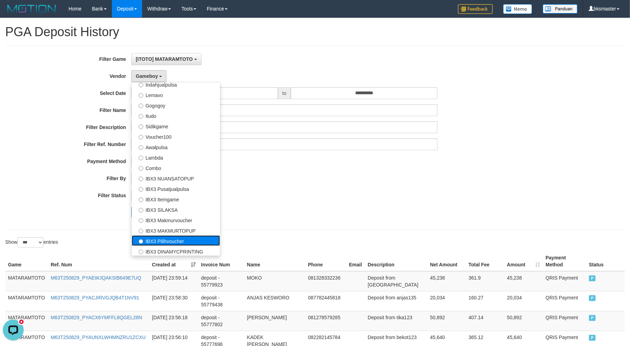
click at [174, 242] on label "IBX3 Pilihvoucher" at bounding box center [176, 240] width 88 height 10
select select "**********"
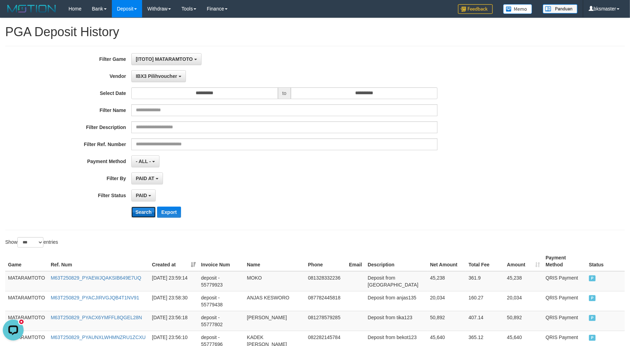
click at [139, 214] on button "Search" at bounding box center [143, 212] width 25 height 11
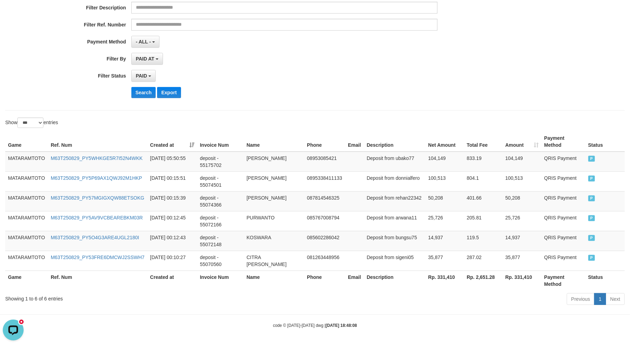
click at [441, 275] on th "Rp. 331,410" at bounding box center [445, 281] width 39 height 20
click at [243, 89] on div "Search Export" at bounding box center [328, 92] width 394 height 11
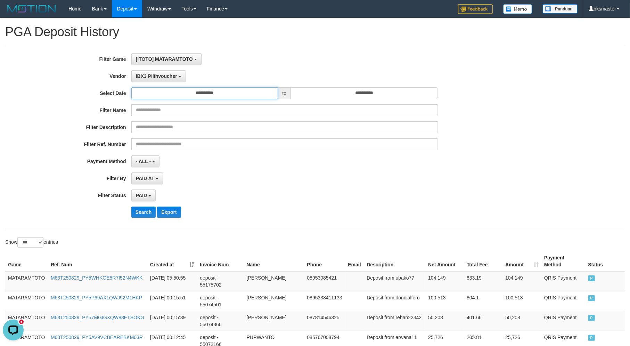
click at [172, 88] on input "**********" at bounding box center [204, 93] width 147 height 12
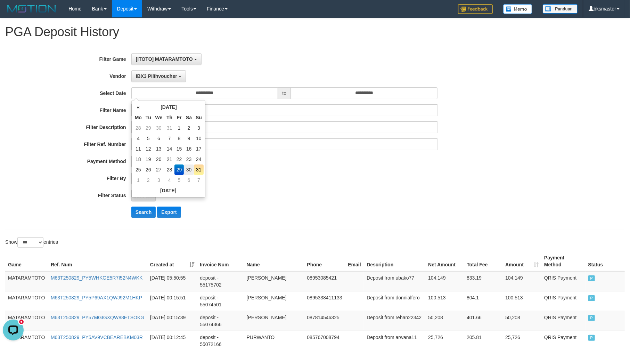
click at [185, 167] on td "30" at bounding box center [189, 169] width 10 height 10
type input "**********"
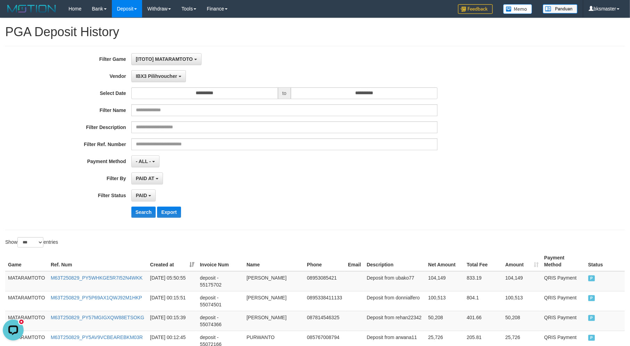
click at [245, 174] on div "PAID AT PAID AT CREATED AT" at bounding box center [284, 178] width 306 height 12
click at [147, 216] on button "Search" at bounding box center [143, 212] width 25 height 11
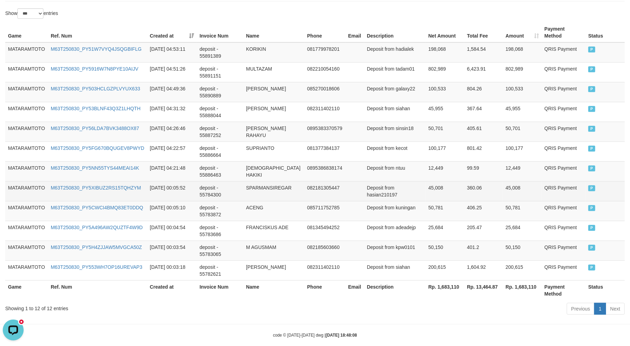
scroll to position [239, 0]
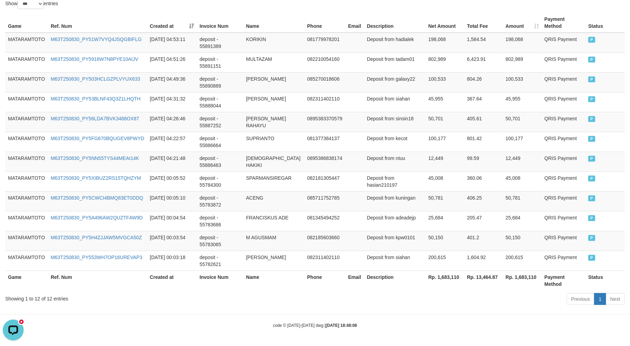
click at [445, 277] on th "Rp. 1,683,110" at bounding box center [445, 281] width 39 height 20
drag, startPoint x: 445, startPoint y: 277, endPoint x: 19, endPoint y: 230, distance: 428.5
click at [445, 277] on th "Rp. 1,683,110" at bounding box center [445, 281] width 39 height 20
click at [322, 158] on td "0895386838174" at bounding box center [325, 162] width 41 height 20
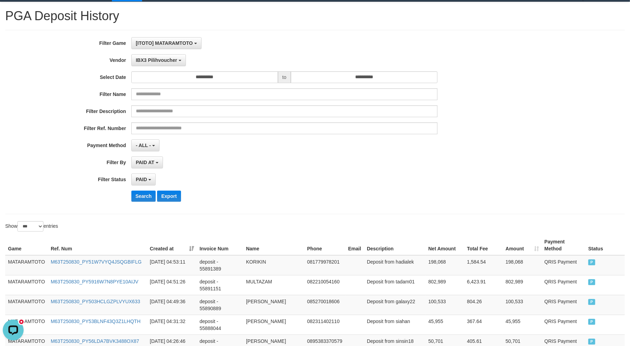
scroll to position [0, 0]
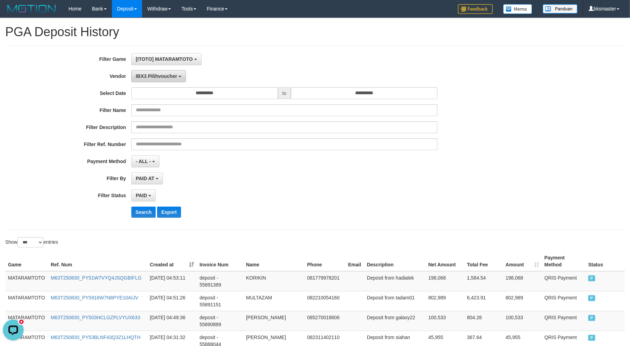
click at [165, 78] on span "IBX3 Pilihvoucher" at bounding box center [156, 76] width 41 height 6
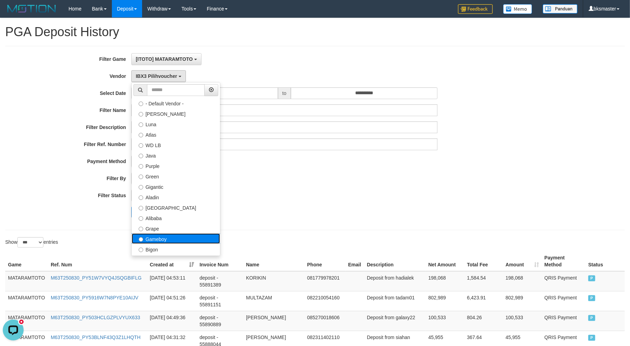
click at [170, 242] on label "Gameboy" at bounding box center [176, 238] width 88 height 10
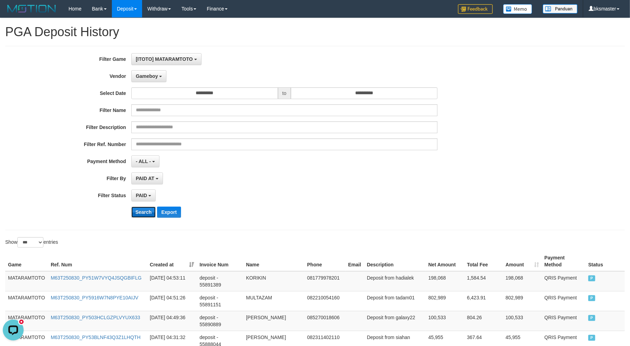
click at [140, 210] on button "Search" at bounding box center [143, 212] width 25 height 11
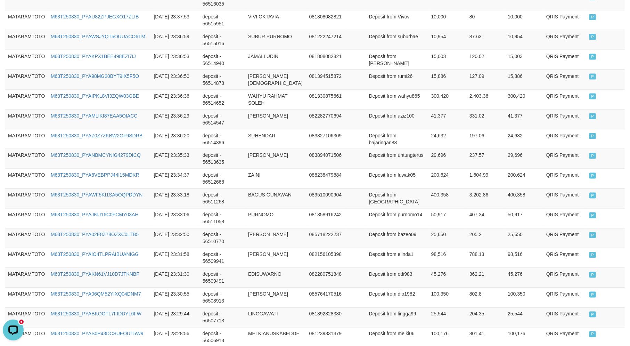
scroll to position [1985, 0]
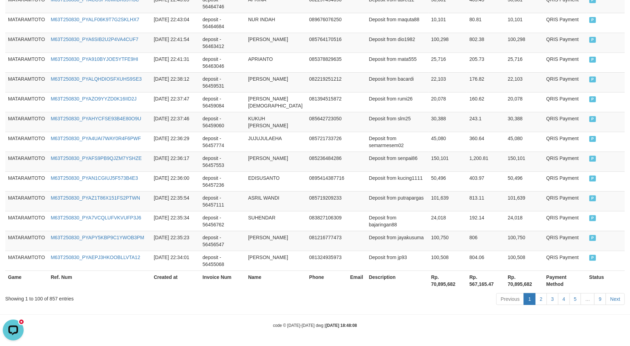
click at [445, 285] on th "Rp. 70,895,682" at bounding box center [448, 281] width 38 height 20
click at [339, 169] on td "085236484286" at bounding box center [327, 162] width 41 height 20
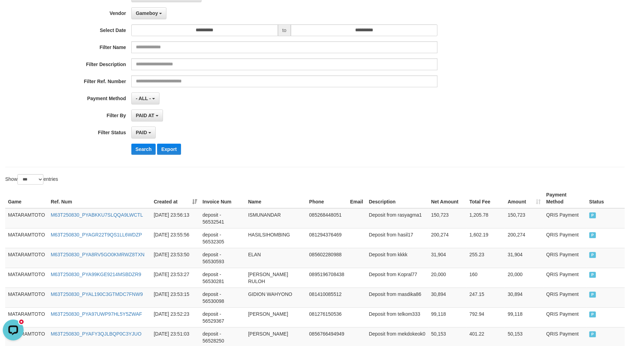
scroll to position [0, 0]
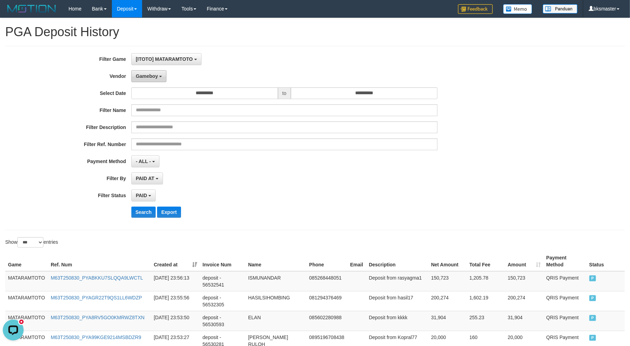
click at [161, 78] on button "Gameboy" at bounding box center [148, 76] width 35 height 12
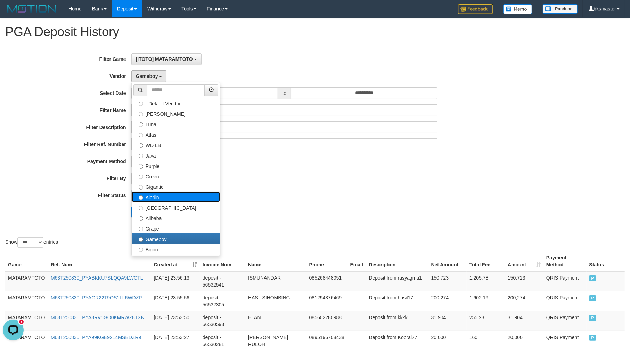
click at [178, 197] on label "Aladin" at bounding box center [176, 197] width 88 height 10
select select "**********"
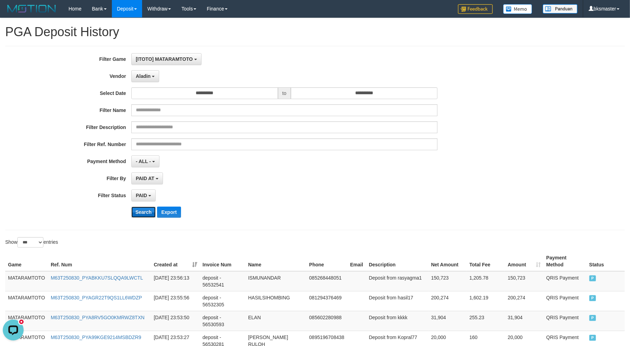
click at [142, 216] on button "Search" at bounding box center [143, 212] width 25 height 11
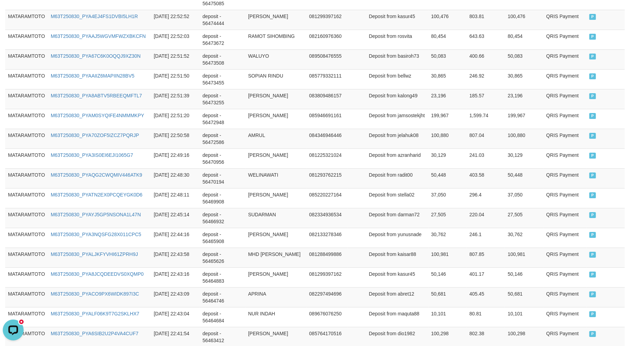
scroll to position [1985, 0]
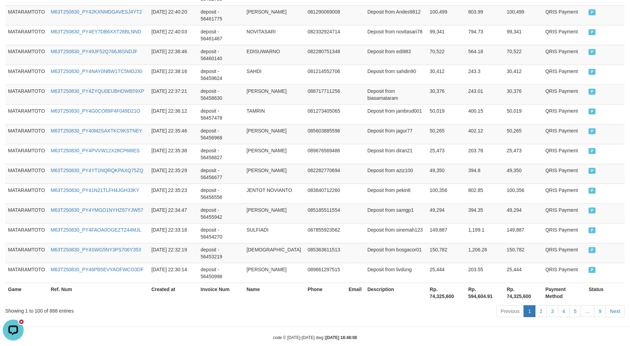
click at [427, 286] on th "Rp. 74,325,600" at bounding box center [446, 293] width 39 height 20
